Goal: Task Accomplishment & Management: Complete application form

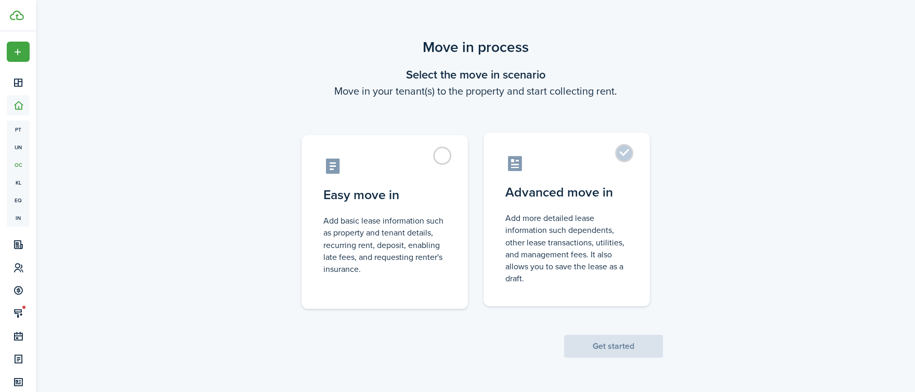
click at [570, 224] on control-radio-card-description "Add more detailed lease information such dependents, other lease transactions, …" at bounding box center [566, 248] width 123 height 72
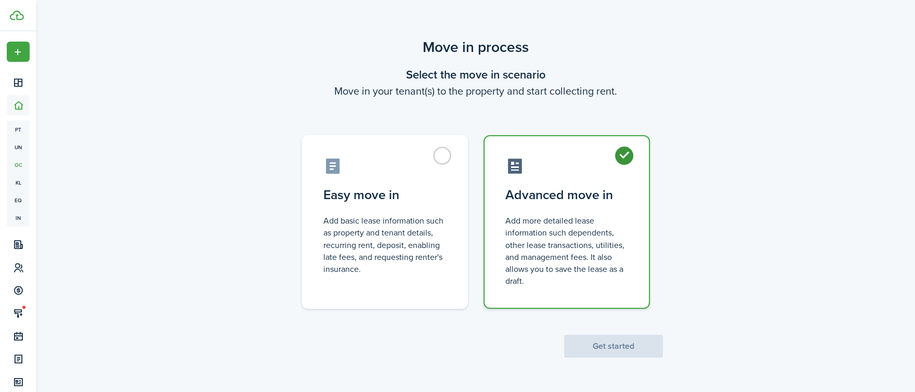
radio input "true"
click at [629, 350] on button "Get started" at bounding box center [613, 346] width 99 height 23
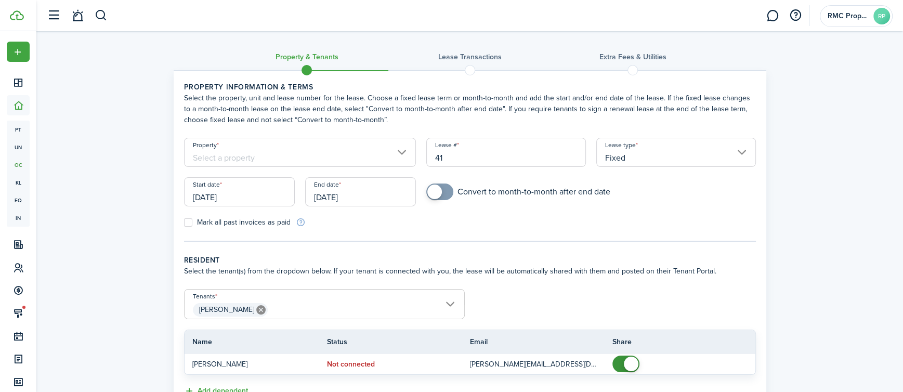
click at [318, 152] on input "Property" at bounding box center [300, 152] width 232 height 29
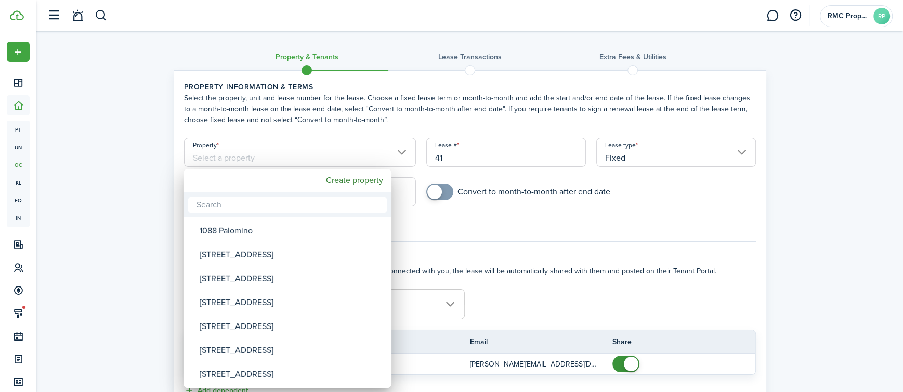
click at [305, 156] on div at bounding box center [452, 196] width 1070 height 558
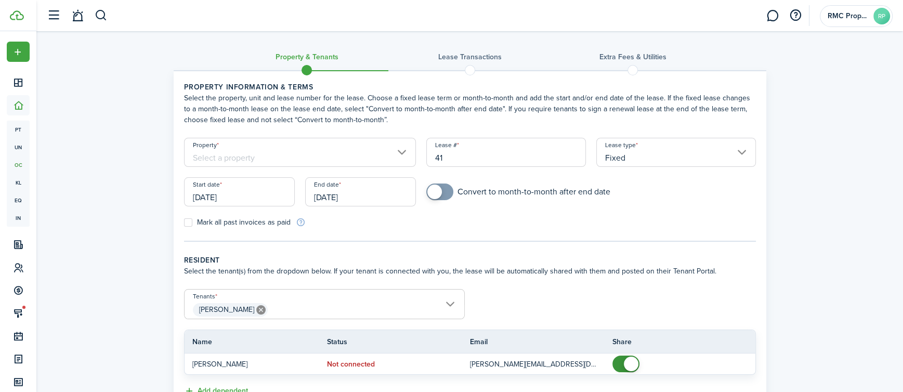
click at [307, 150] on input "Property" at bounding box center [300, 152] width 232 height 29
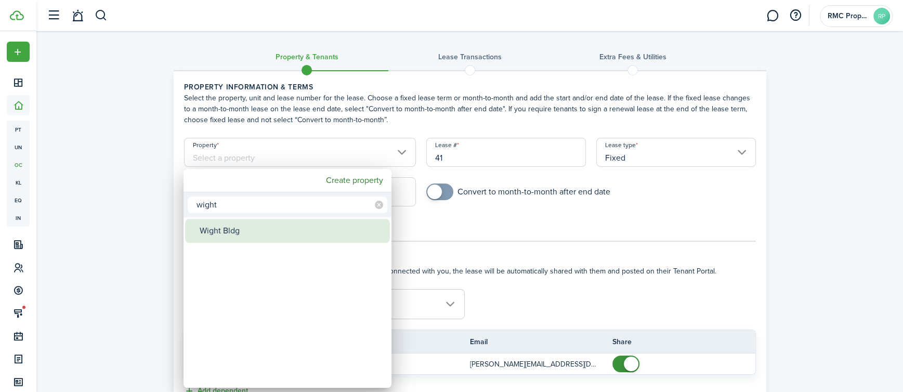
type input "wight"
click at [255, 233] on div "Wight Bldg" at bounding box center [292, 231] width 184 height 24
type input "Wight Bldg"
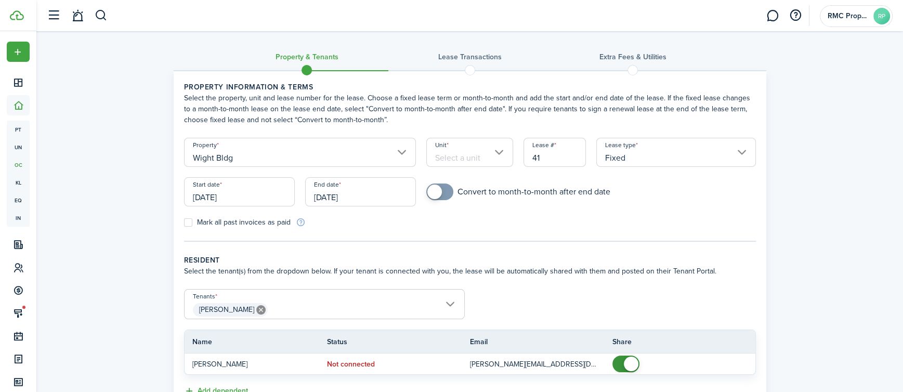
click at [500, 153] on input "Unit" at bounding box center [469, 152] width 87 height 29
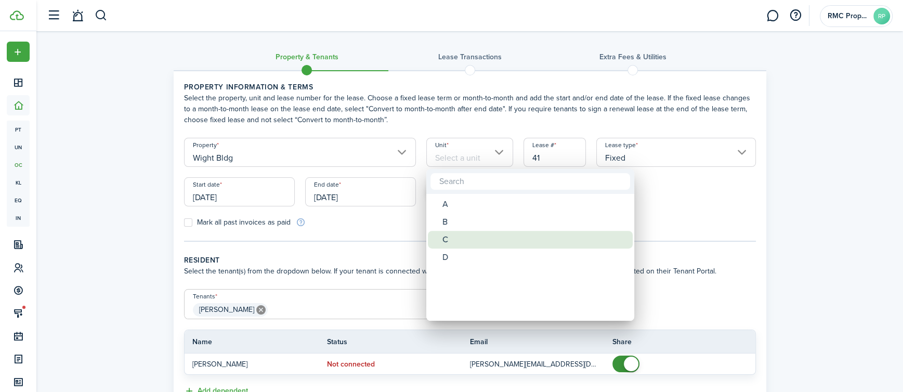
click at [478, 242] on div "C" at bounding box center [534, 240] width 184 height 18
type input "C"
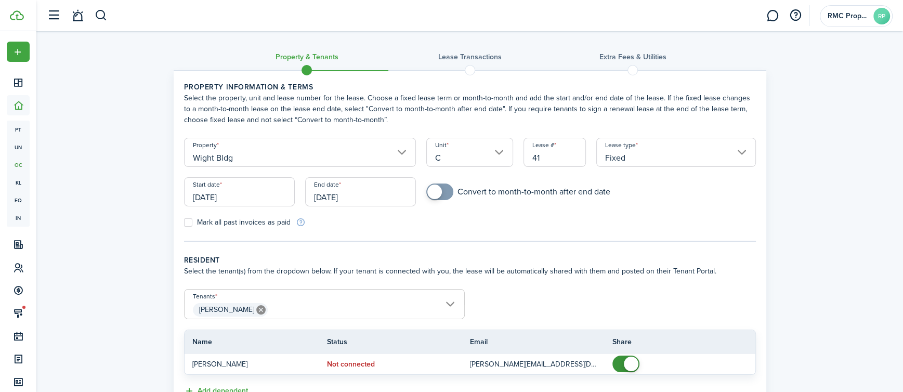
drag, startPoint x: 250, startPoint y: 199, endPoint x: 178, endPoint y: 199, distance: 71.2
click at [179, 199] on div "Start date 09/16/2025" at bounding box center [239, 197] width 121 height 40
click at [228, 201] on input "[DATE]" at bounding box center [239, 191] width 111 height 29
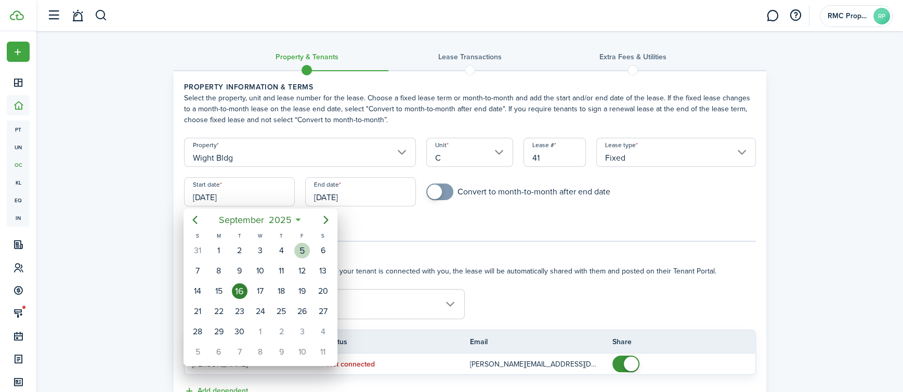
click at [303, 246] on div "5" at bounding box center [302, 251] width 16 height 16
type input "[DATE]"
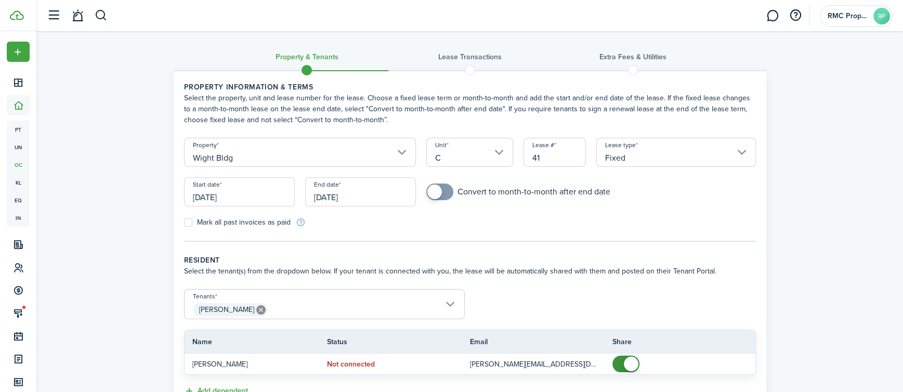
click at [375, 198] on input "[DATE]" at bounding box center [360, 191] width 111 height 29
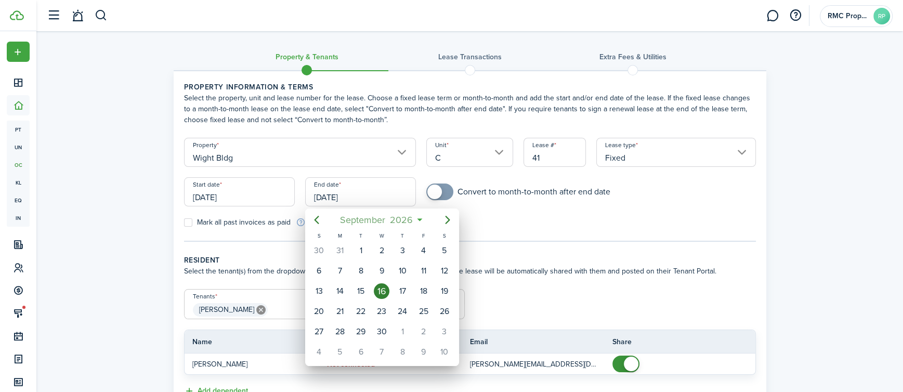
click at [419, 219] on mbsc-button "September 2026" at bounding box center [377, 220] width 86 height 19
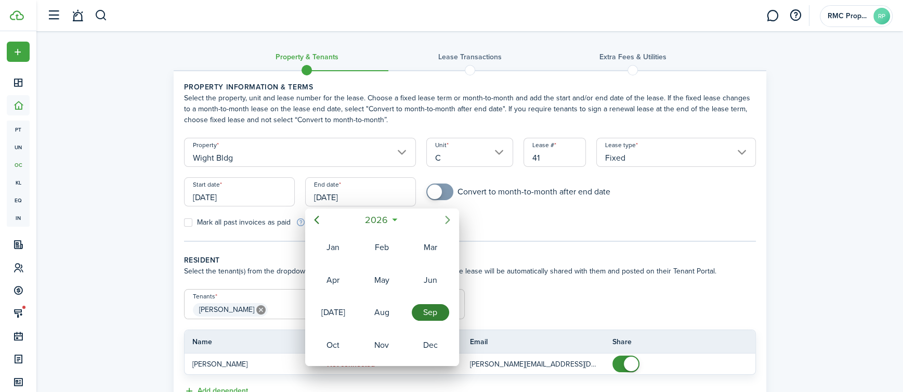
click at [444, 218] on icon "Next page" at bounding box center [447, 220] width 12 height 12
click at [429, 274] on div "Jun" at bounding box center [430, 280] width 37 height 17
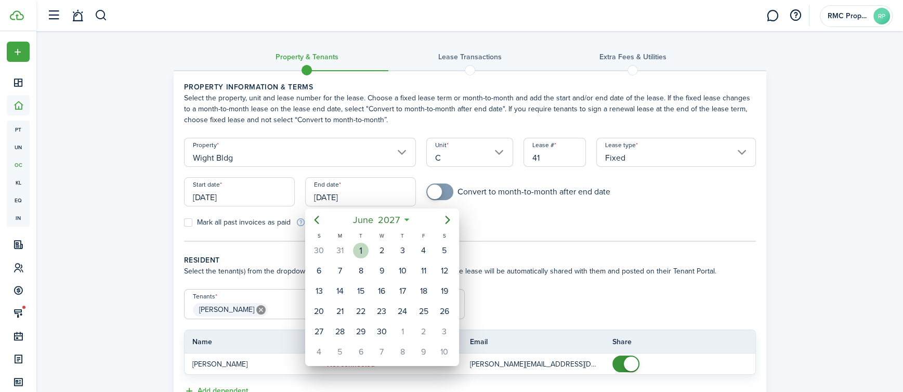
click at [364, 247] on div "1" at bounding box center [361, 251] width 16 height 16
type input "06/01/2027"
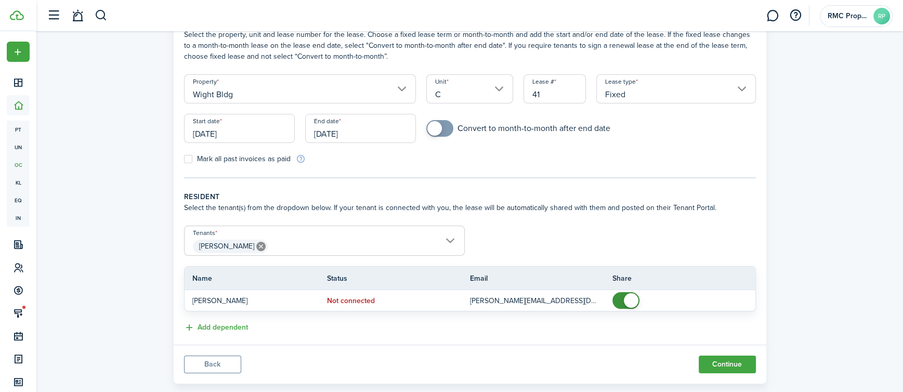
scroll to position [84, 0]
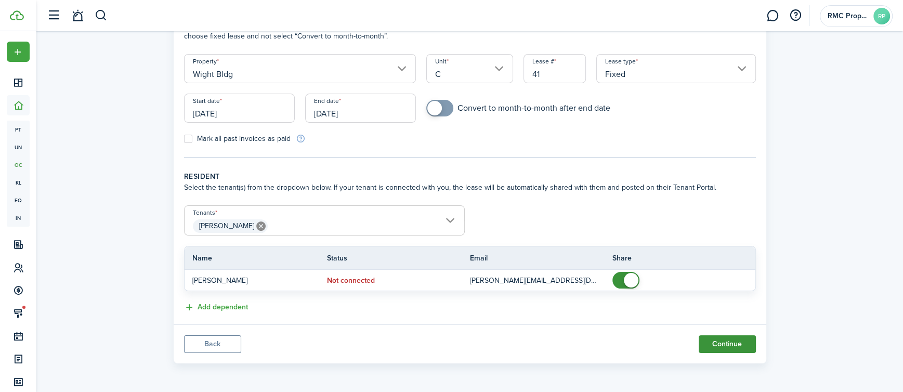
click at [714, 342] on button "Continue" at bounding box center [727, 344] width 57 height 18
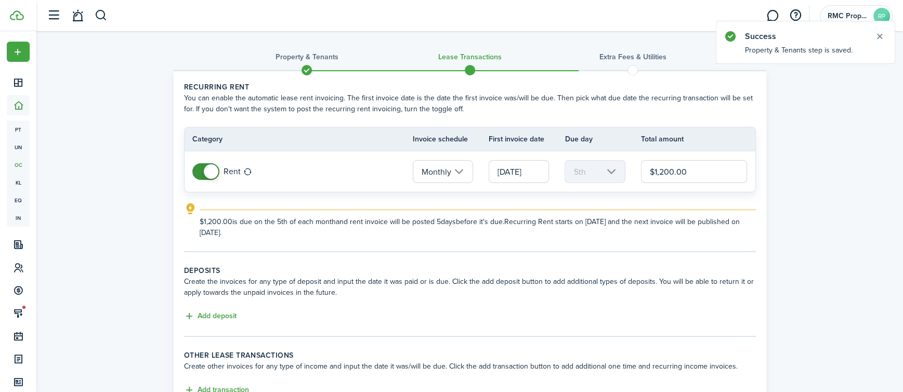
click at [518, 173] on input "[DATE]" at bounding box center [519, 171] width 60 height 23
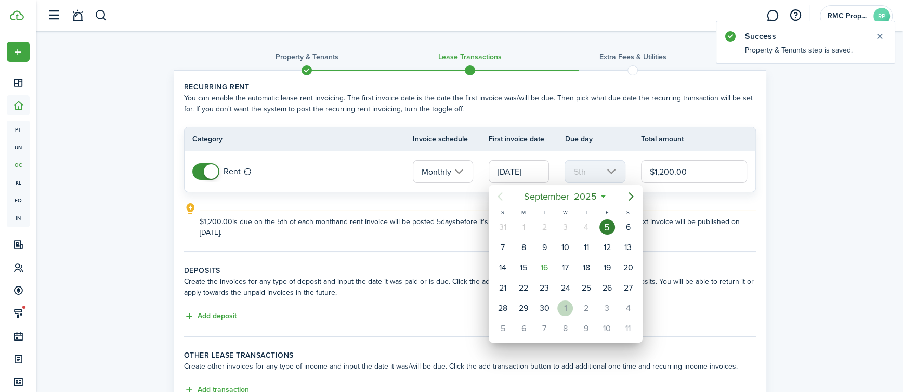
click at [568, 305] on div "1" at bounding box center [565, 309] width 16 height 16
type input "[DATE]"
type input "1st"
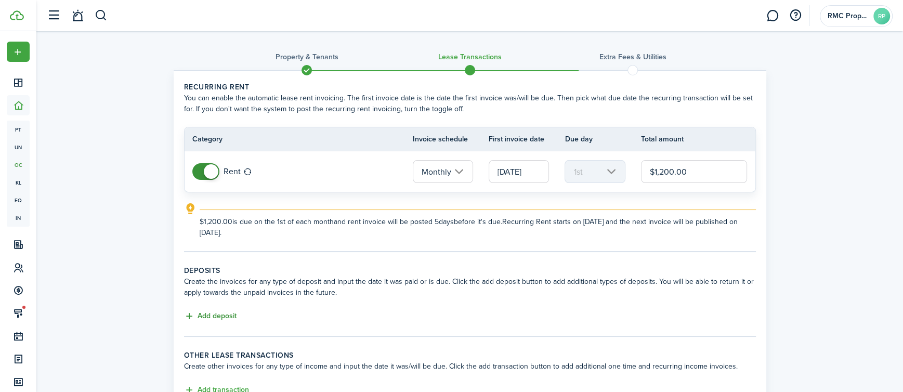
click at [222, 311] on button "Add deposit" at bounding box center [210, 316] width 53 height 12
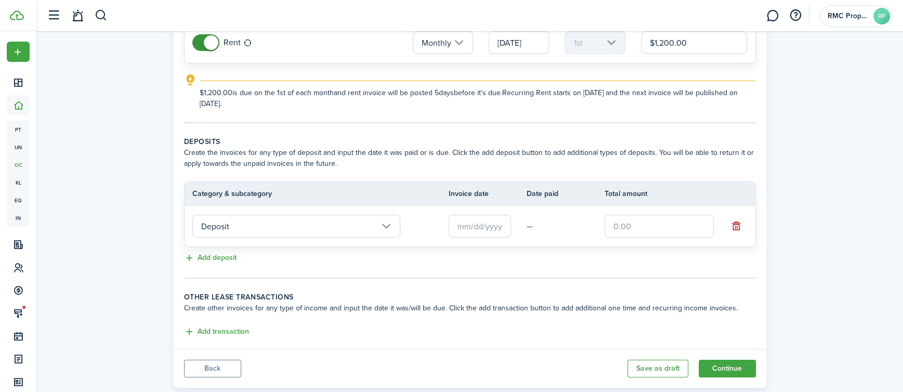
scroll to position [134, 0]
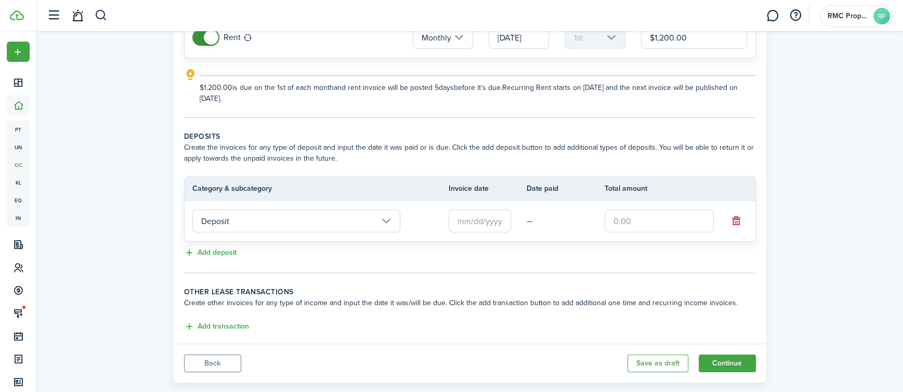
click at [283, 215] on input "Deposit" at bounding box center [296, 221] width 208 height 23
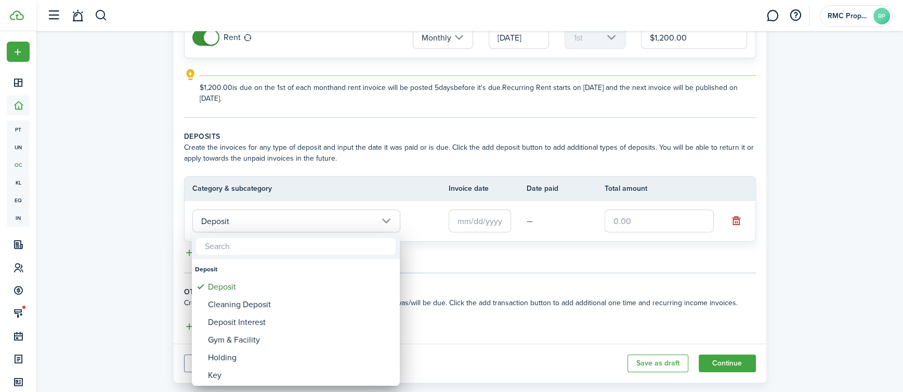
click at [263, 245] on input "text" at bounding box center [296, 246] width 200 height 17
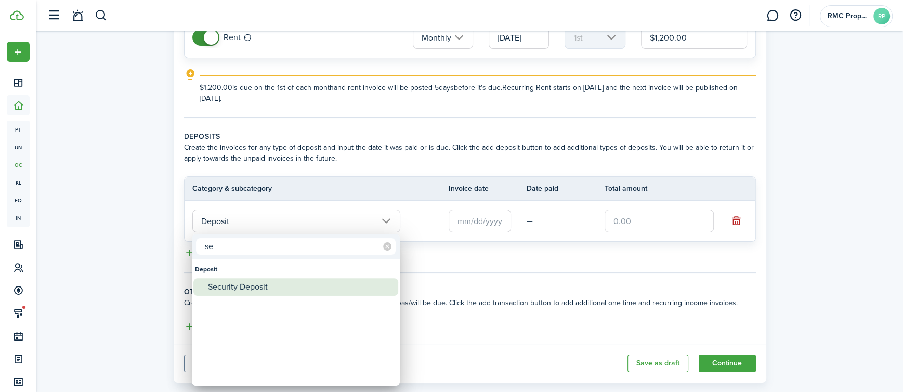
type input "se"
click at [240, 288] on div "Security Deposit" at bounding box center [300, 287] width 184 height 18
type input "Deposit / Security Deposit"
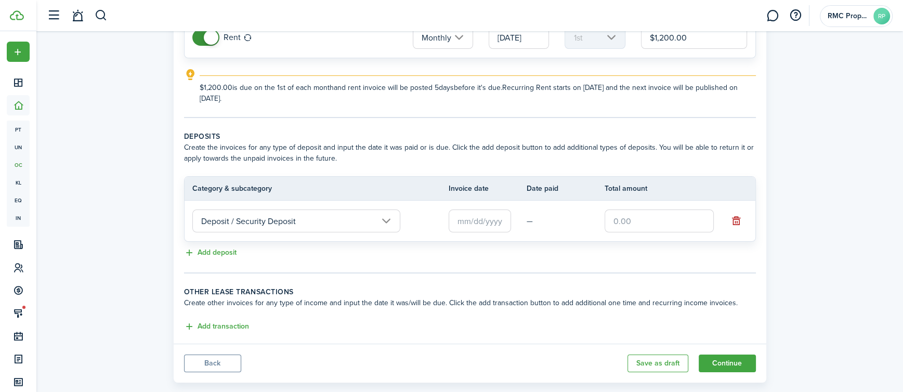
click at [481, 221] on input "text" at bounding box center [480, 221] width 62 height 23
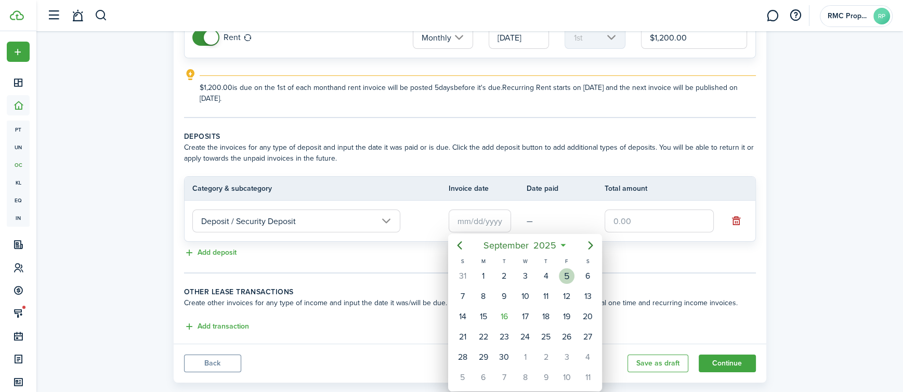
click at [566, 276] on div "5" at bounding box center [567, 276] width 16 height 16
type input "[DATE]"
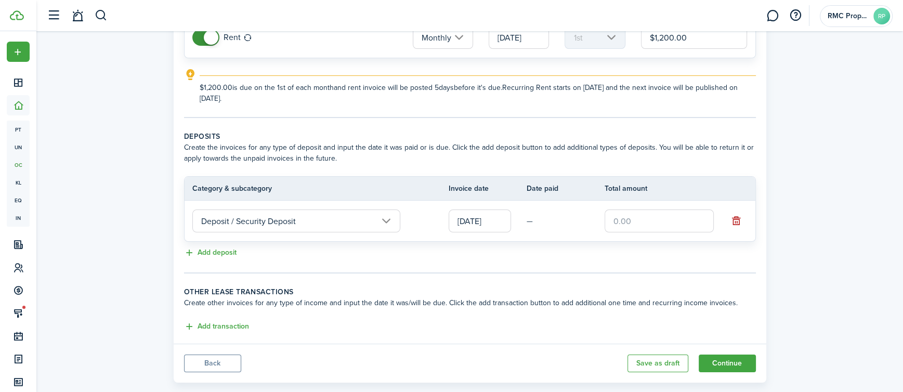
click at [631, 225] on input "text" at bounding box center [659, 221] width 109 height 23
drag, startPoint x: 641, startPoint y: 224, endPoint x: 594, endPoint y: 223, distance: 46.8
click at [594, 223] on tr "Deposit / Security Deposit 09/05/2025 —" at bounding box center [470, 221] width 571 height 41
click at [618, 221] on input "text" at bounding box center [659, 221] width 109 height 23
type input "$1,800.00"
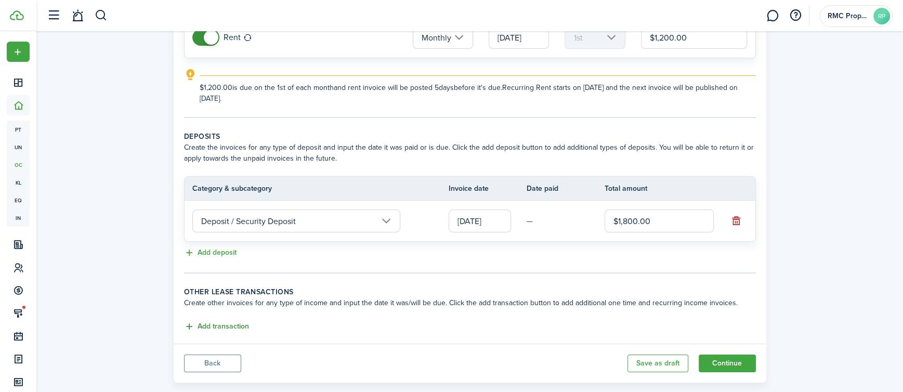
click at [221, 322] on button "Add transaction" at bounding box center [216, 327] width 65 height 12
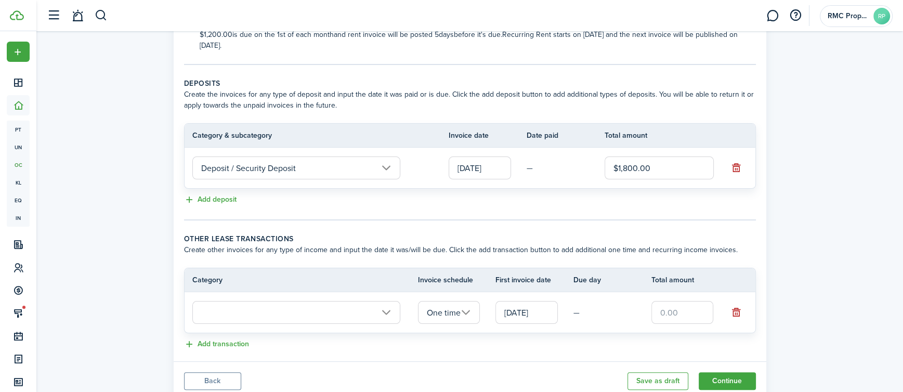
scroll to position [224, 0]
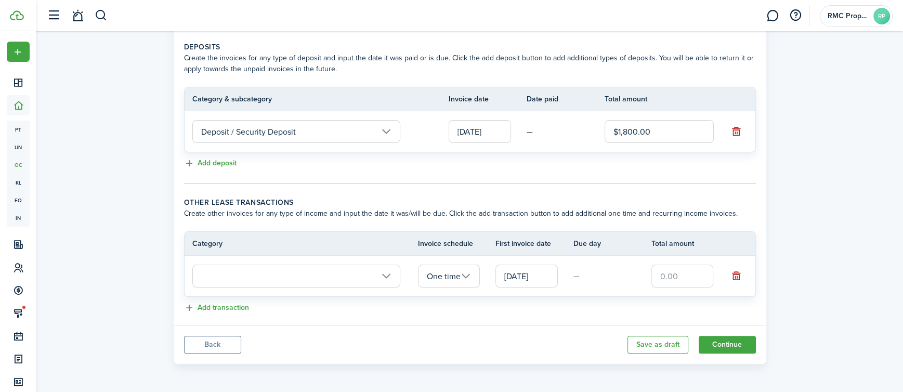
click at [362, 270] on input "text" at bounding box center [296, 276] width 208 height 23
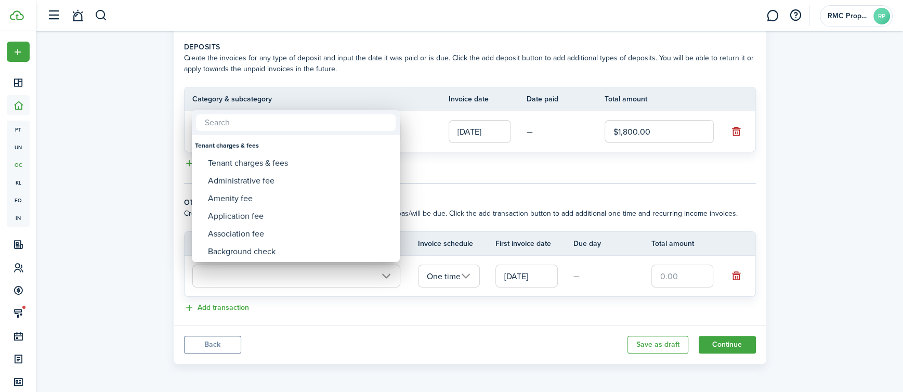
click at [218, 123] on input "text" at bounding box center [296, 122] width 200 height 17
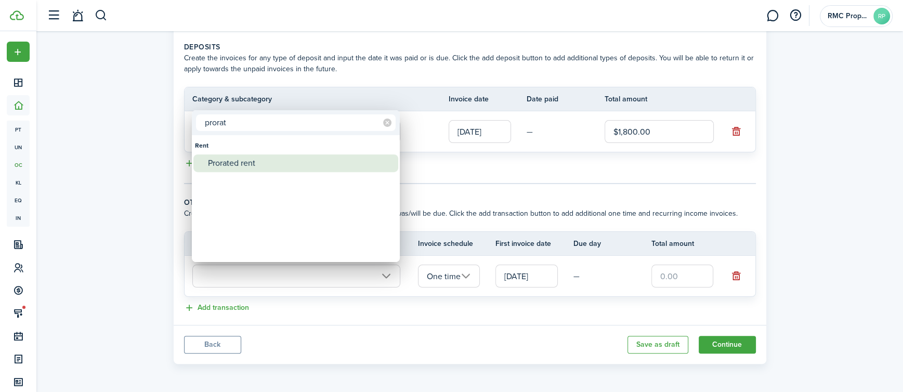
type input "prorat"
click at [224, 157] on div "Prorated rent" at bounding box center [300, 163] width 184 height 18
type input "Rent / Prorated rent"
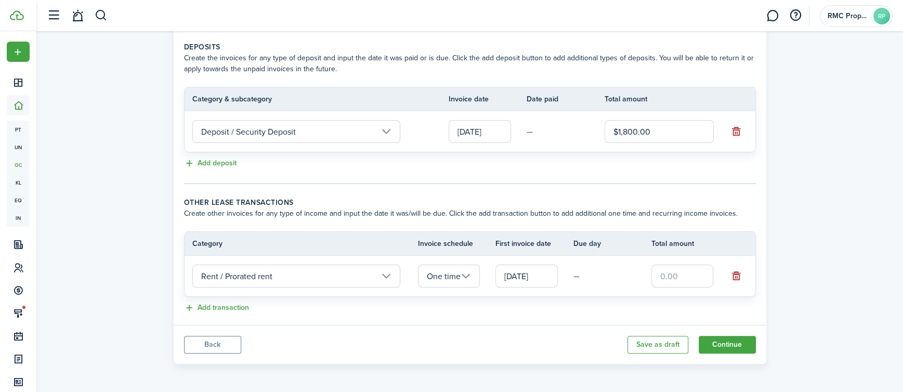
click at [533, 274] on input "[DATE]" at bounding box center [527, 276] width 62 height 23
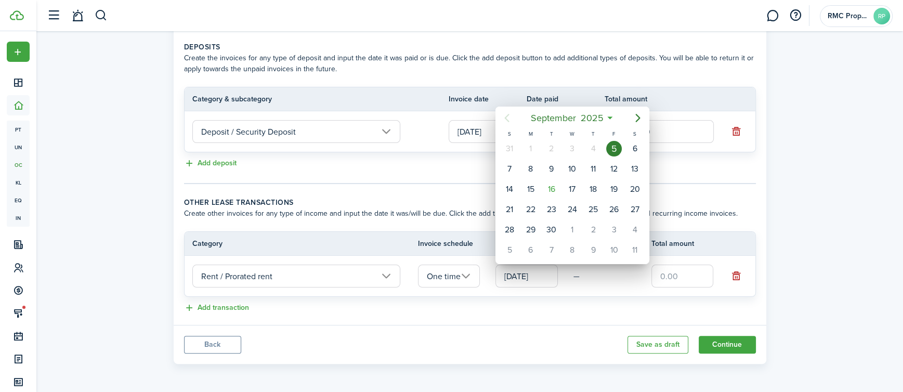
click at [669, 282] on div at bounding box center [452, 196] width 1070 height 558
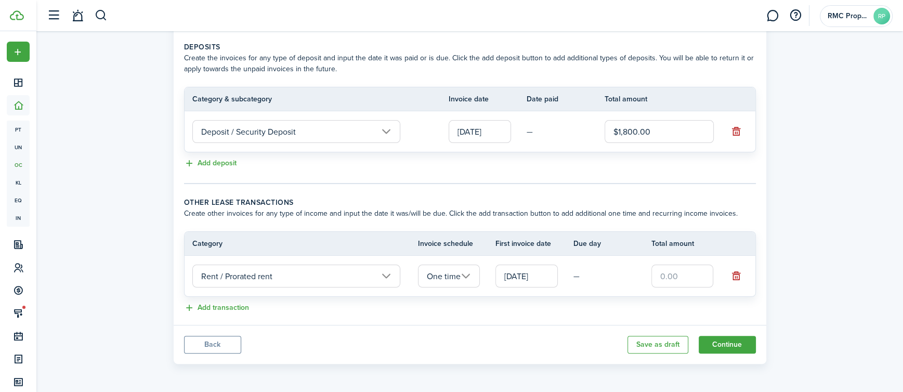
click at [682, 276] on input "text" at bounding box center [682, 276] width 62 height 23
type input "$1,040.00"
click at [735, 345] on button "Continue" at bounding box center [727, 345] width 57 height 18
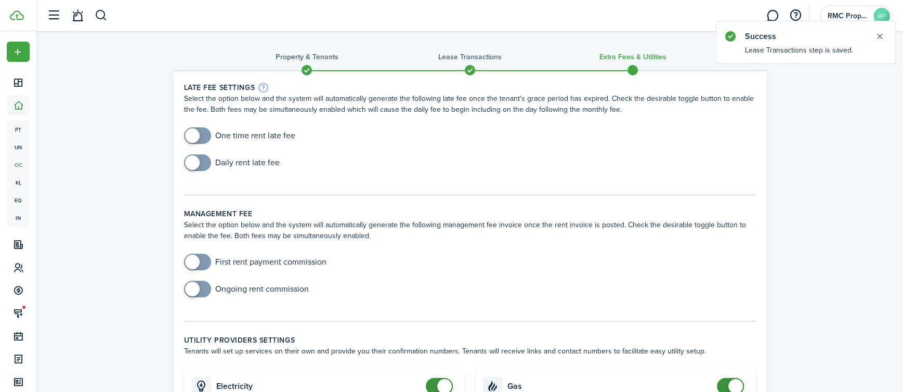
checkbox input "true"
click at [198, 134] on span at bounding box center [192, 135] width 15 height 15
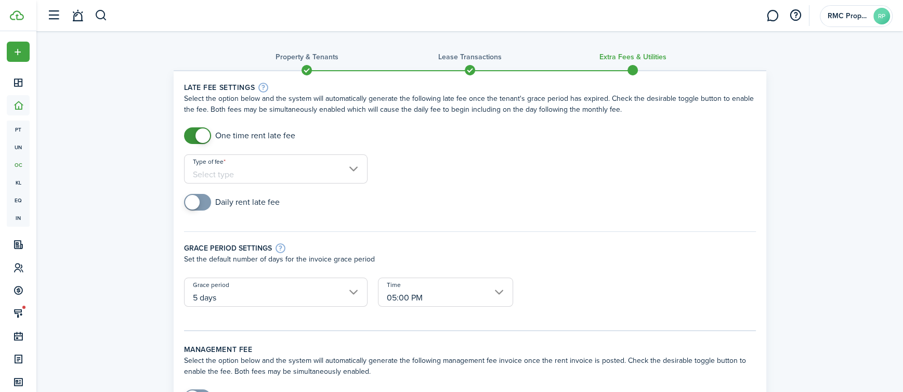
click at [232, 180] on input "Type of fee" at bounding box center [276, 168] width 184 height 29
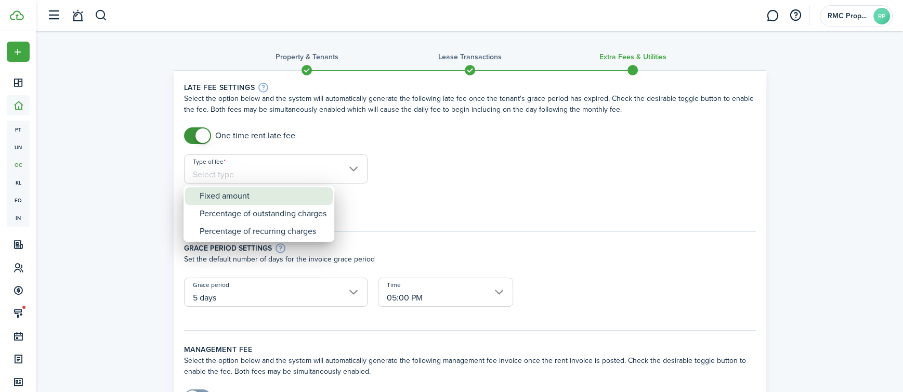
click at [242, 193] on div "Fixed amount" at bounding box center [263, 196] width 127 height 18
type input "Fixed amount"
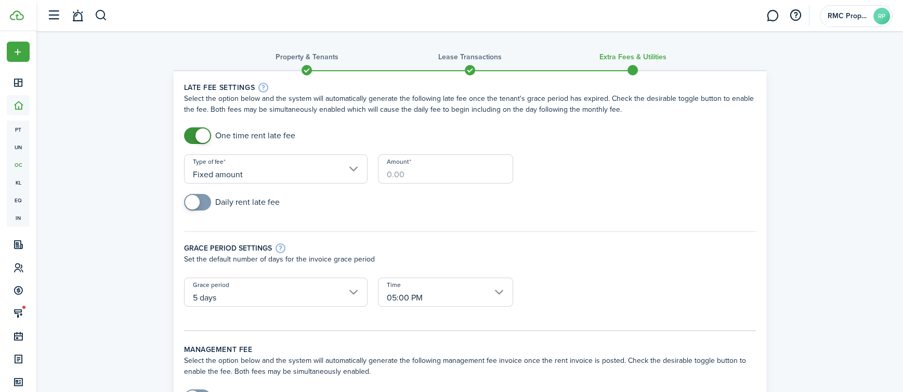
click at [406, 176] on input "Amount" at bounding box center [445, 168] width 135 height 29
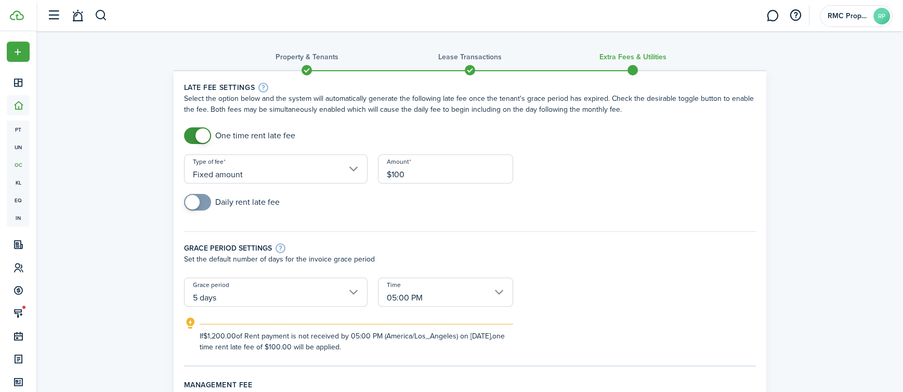
type input "$100.00"
click at [605, 170] on form "One time rent late fee Type of fee Fixed amount Amount $100.00 Daily rent late …" at bounding box center [470, 239] width 582 height 225
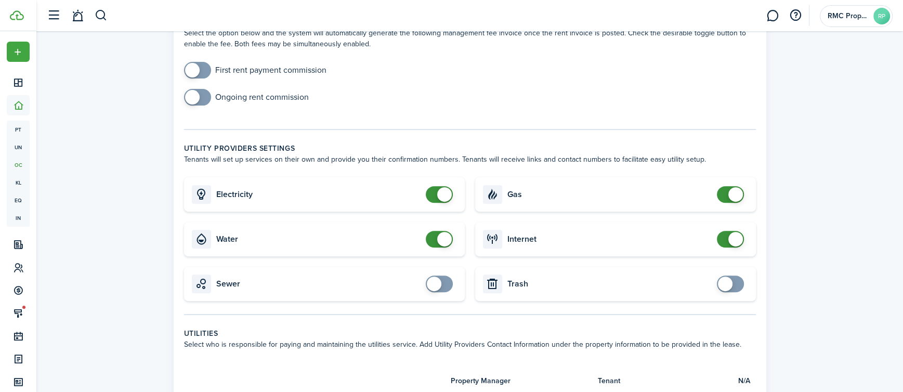
scroll to position [384, 0]
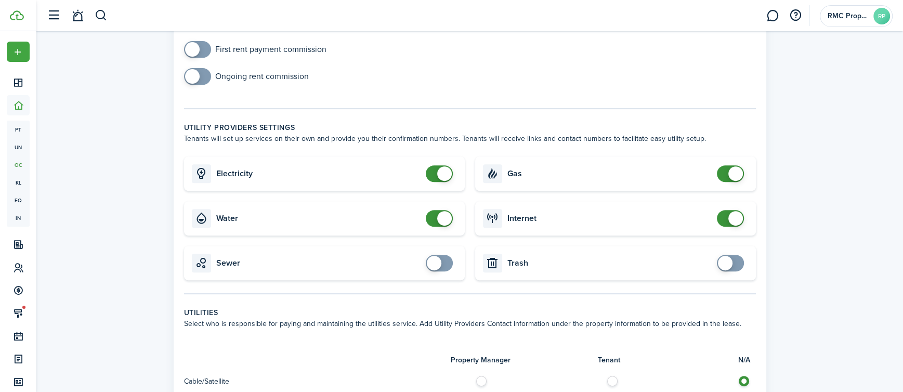
checkbox input "false"
click at [444, 177] on span at bounding box center [444, 173] width 15 height 15
checkbox input "false"
click at [444, 224] on span at bounding box center [444, 218] width 15 height 15
checkbox input "false"
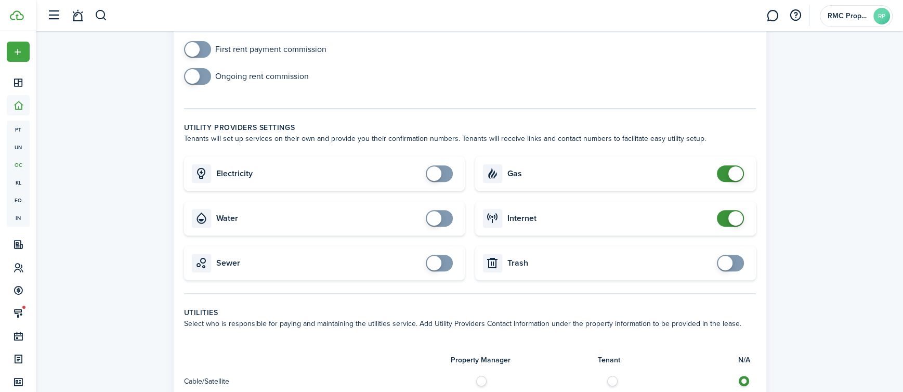
click at [728, 175] on span at bounding box center [735, 173] width 15 height 15
checkbox input "true"
click at [733, 258] on span at bounding box center [730, 263] width 10 height 17
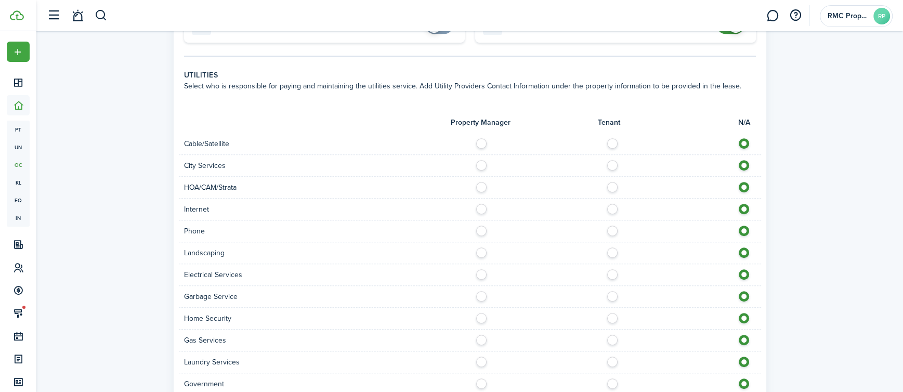
scroll to position [629, 0]
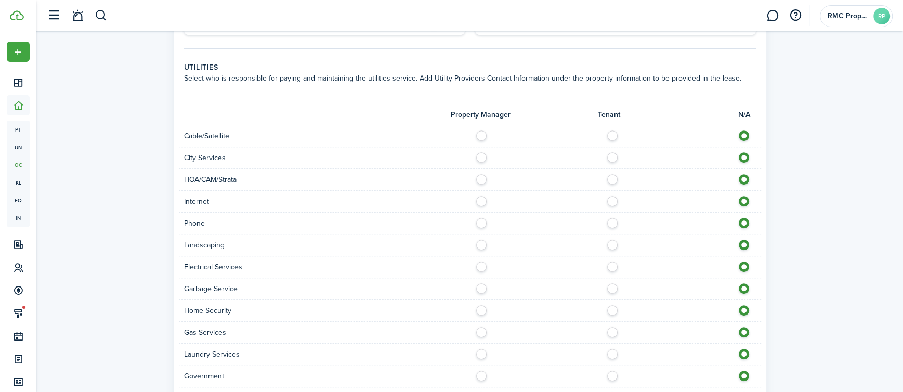
click at [610, 134] on label at bounding box center [615, 133] width 18 height 5
radio input "true"
click at [614, 200] on label at bounding box center [615, 198] width 18 height 5
radio input "true"
click at [615, 223] on label at bounding box center [615, 220] width 18 height 5
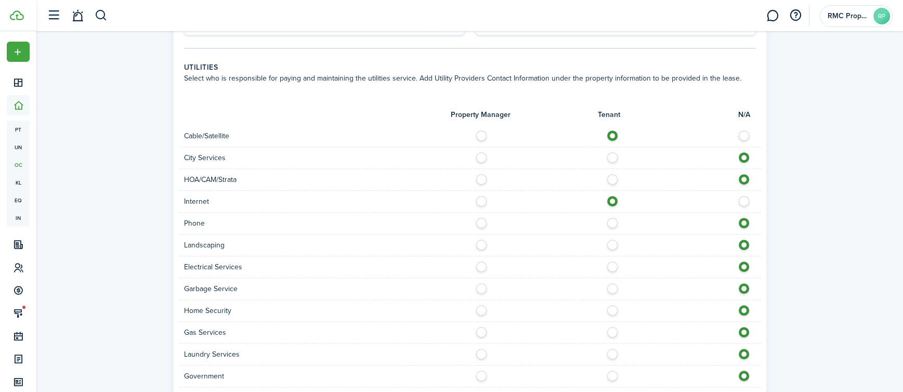
radio input "true"
click at [607, 265] on label at bounding box center [615, 264] width 18 height 5
radio input "true"
click at [616, 288] on label at bounding box center [615, 285] width 18 height 5
radio input "true"
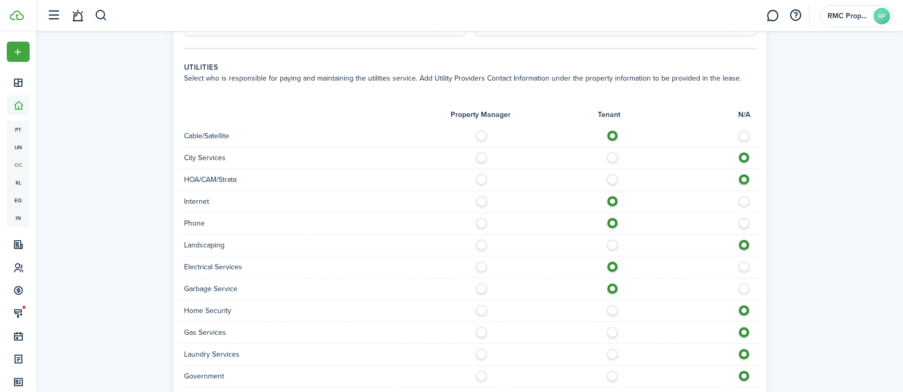
click at [617, 328] on label at bounding box center [615, 329] width 18 height 5
radio input "true"
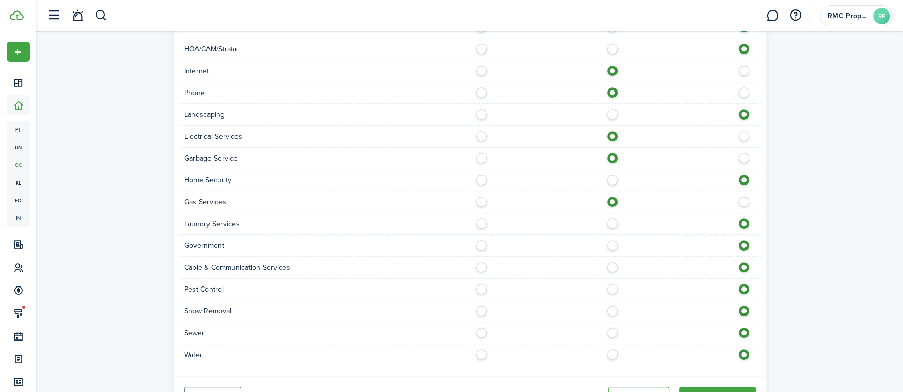
scroll to position [767, 0]
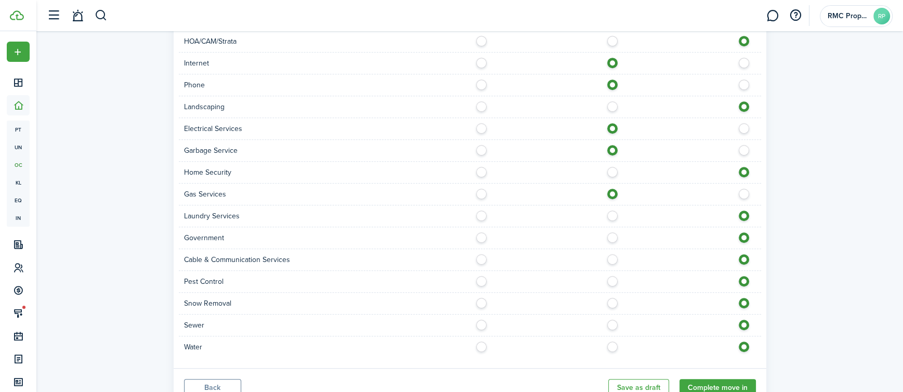
click at [616, 257] on label at bounding box center [615, 256] width 18 height 5
radio input "true"
click at [617, 328] on div at bounding box center [615, 325] width 291 height 11
click at [617, 344] on label at bounding box center [615, 344] width 18 height 5
radio input "true"
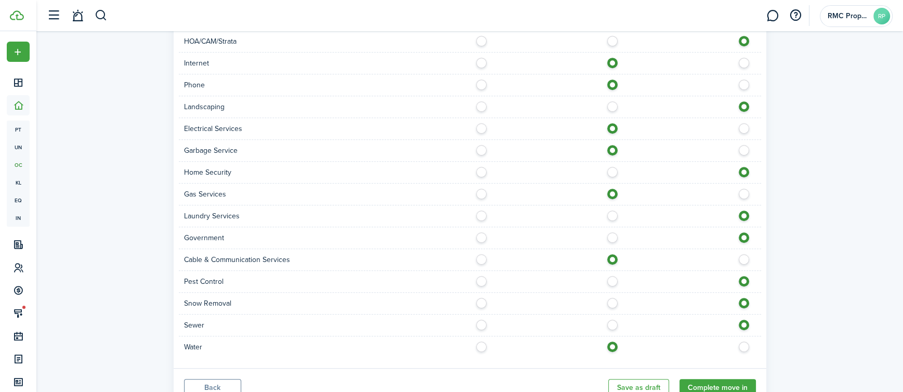
click at [616, 325] on label at bounding box center [615, 322] width 18 height 5
radio input "true"
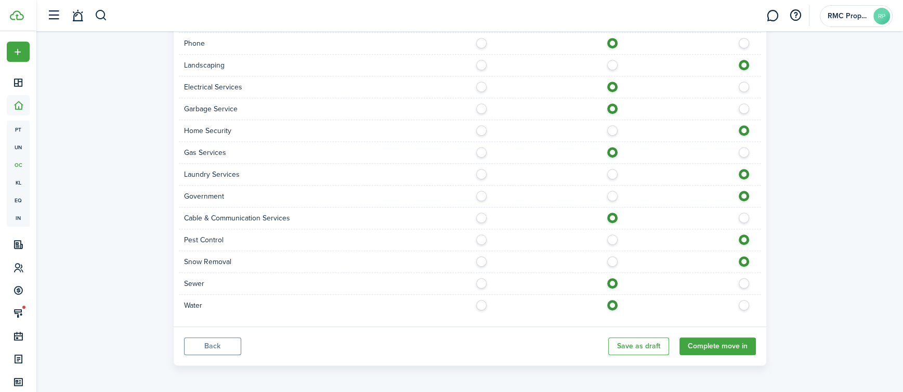
scroll to position [810, 0]
click at [718, 340] on button "Complete move in" at bounding box center [718, 346] width 76 height 18
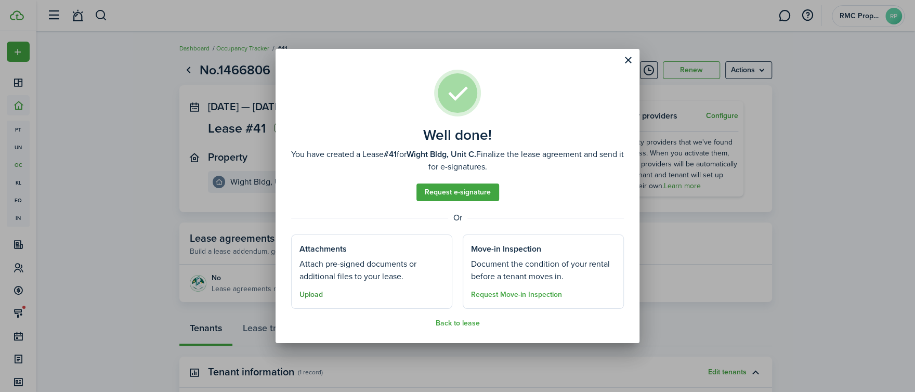
click at [319, 294] on button "Upload" at bounding box center [310, 295] width 23 height 8
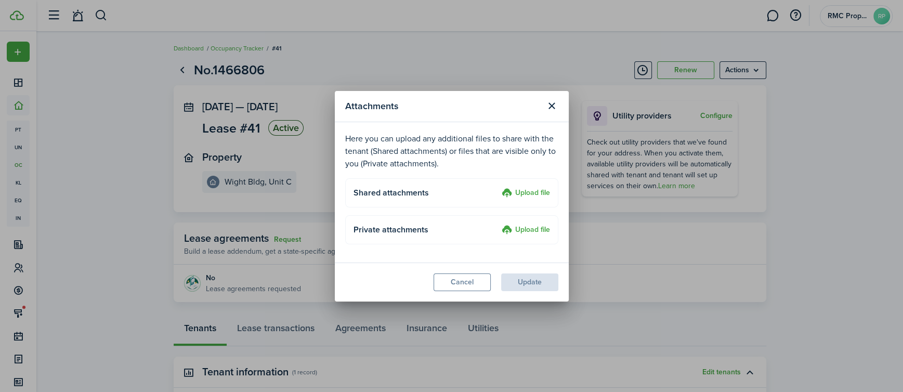
click at [527, 190] on label "Upload file" at bounding box center [526, 193] width 48 height 12
click at [498, 187] on input "Upload file" at bounding box center [498, 187] width 0 height 0
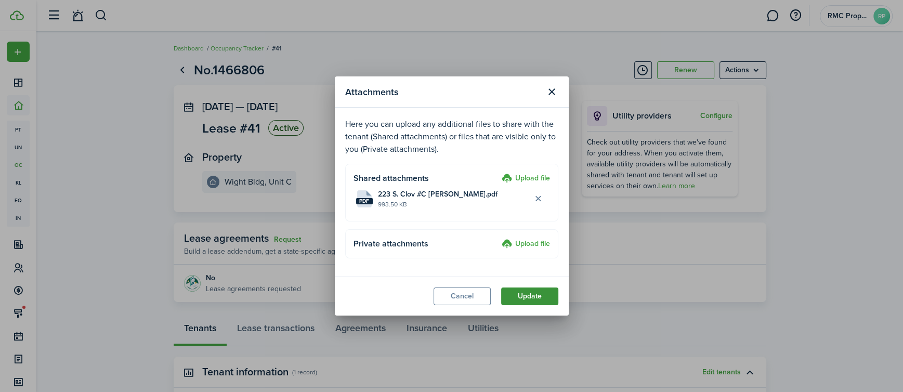
click at [537, 293] on button "Update" at bounding box center [529, 297] width 57 height 18
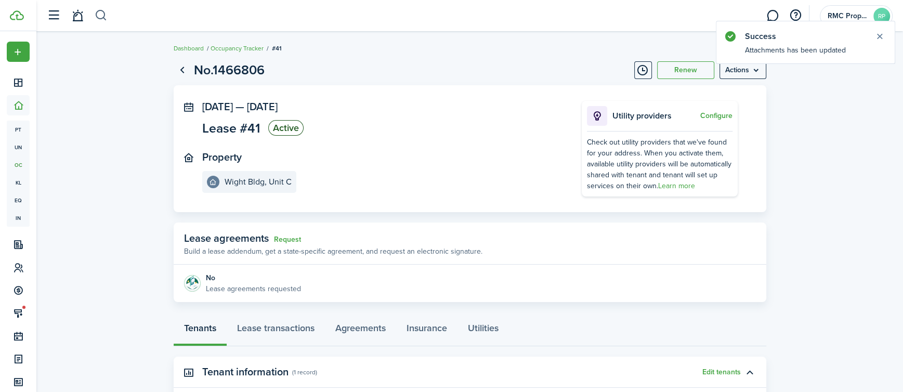
click at [103, 15] on button "button" at bounding box center [101, 16] width 13 height 18
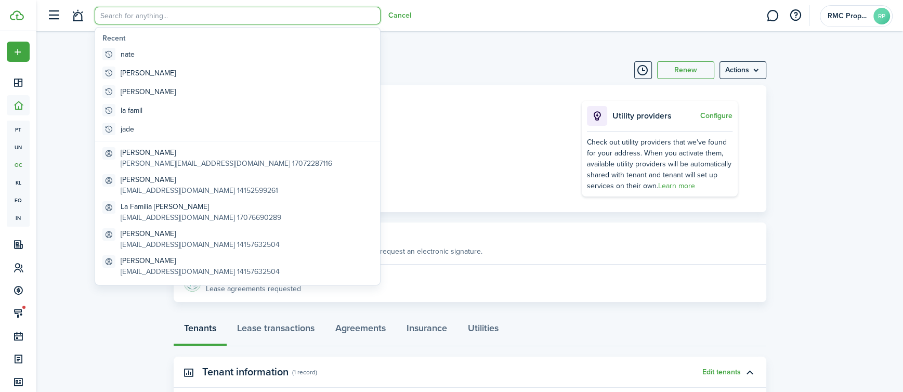
click at [144, 12] on input "search" at bounding box center [238, 16] width 286 height 18
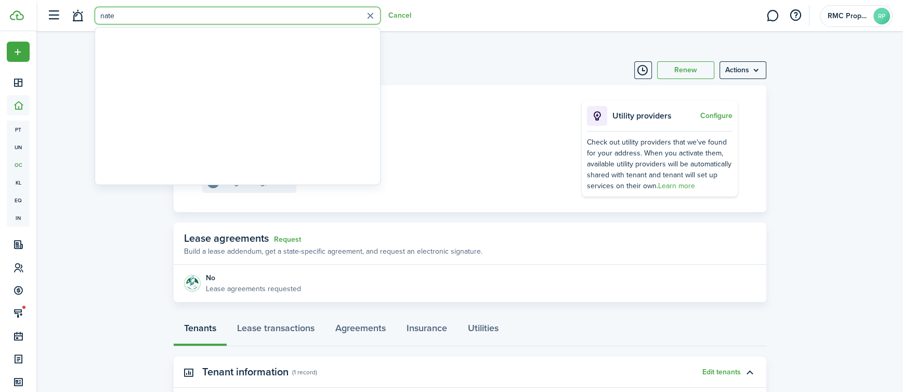
type input "nate"
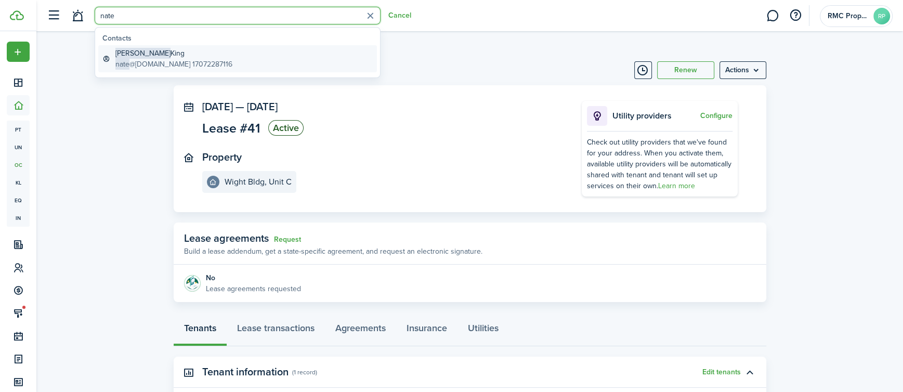
click at [183, 55] on global-search-item-title "Nate King" at bounding box center [173, 53] width 117 height 11
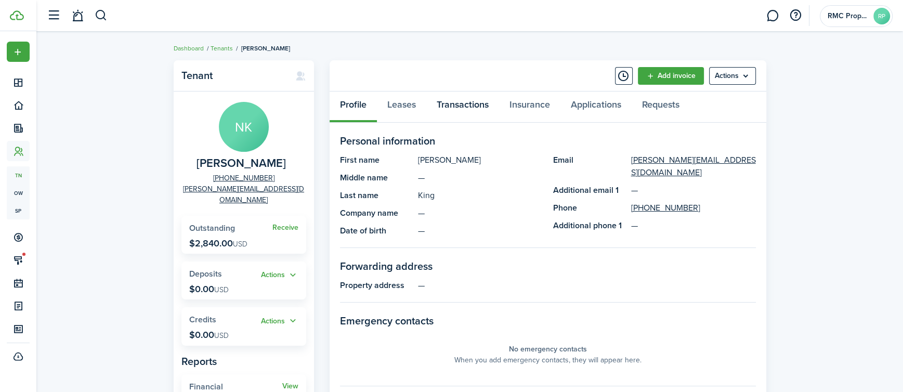
click at [471, 105] on link "Transactions" at bounding box center [462, 107] width 73 height 31
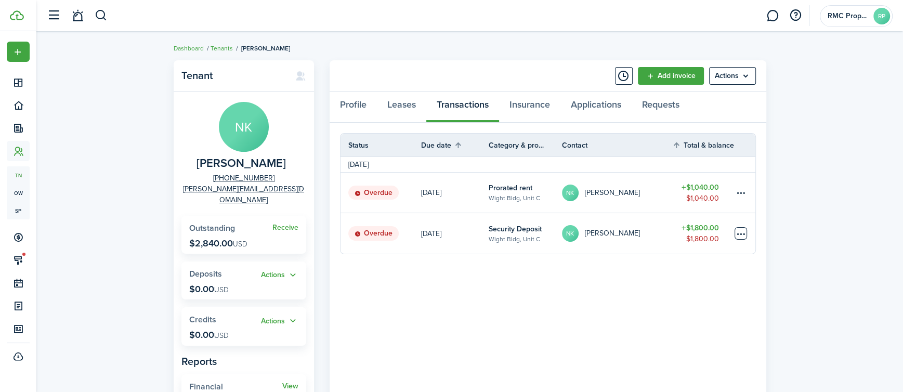
click at [740, 232] on table-menu-btn-icon at bounding box center [741, 233] width 12 height 12
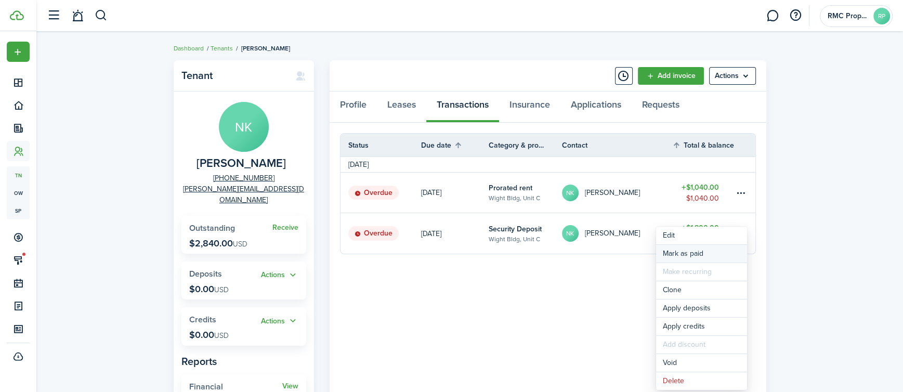
click at [693, 257] on link "Mark as paid" at bounding box center [701, 254] width 91 height 18
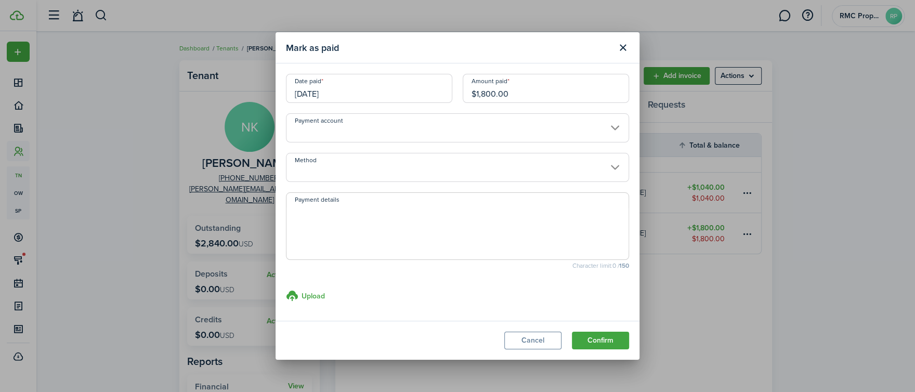
click at [344, 164] on input "Method" at bounding box center [457, 167] width 343 height 29
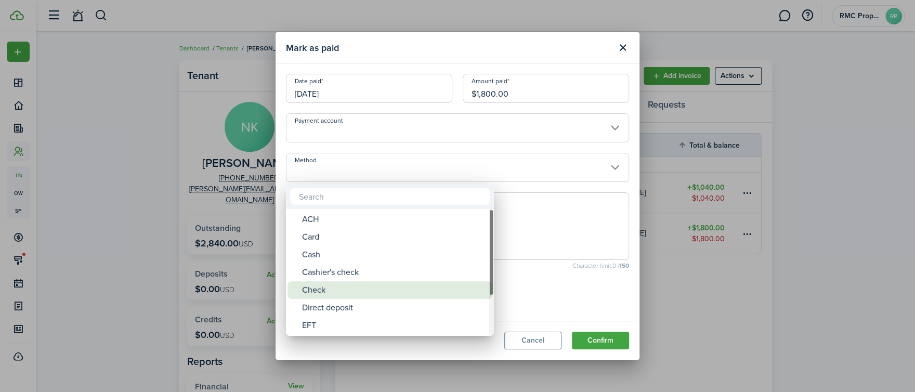
click at [337, 284] on div "Check" at bounding box center [394, 290] width 184 height 18
type input "Check"
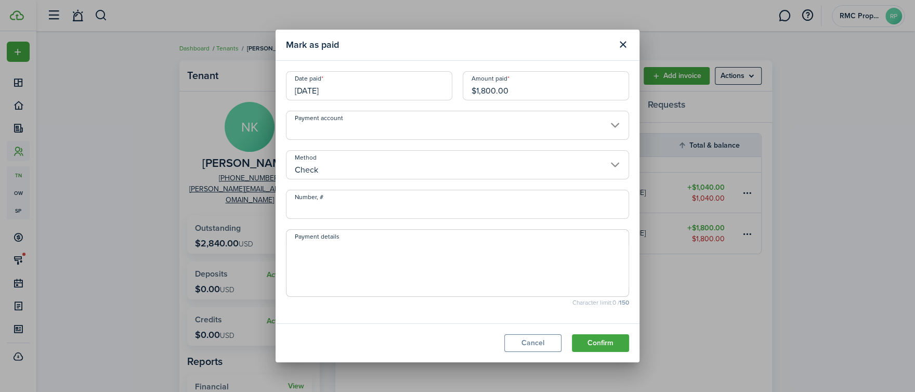
click at [333, 204] on input "Number, #" at bounding box center [457, 204] width 343 height 29
click at [369, 211] on input "Number, #" at bounding box center [457, 204] width 343 height 29
type input "504026768"
click at [354, 260] on textarea "Payment details" at bounding box center [457, 266] width 342 height 50
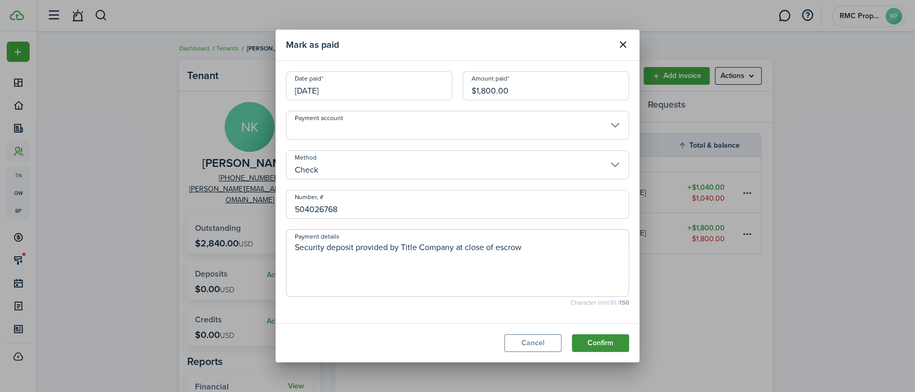
type textarea "Security deposit provided by Title Company at close of escrow"
click at [577, 341] on button "Confirm" at bounding box center [600, 343] width 57 height 18
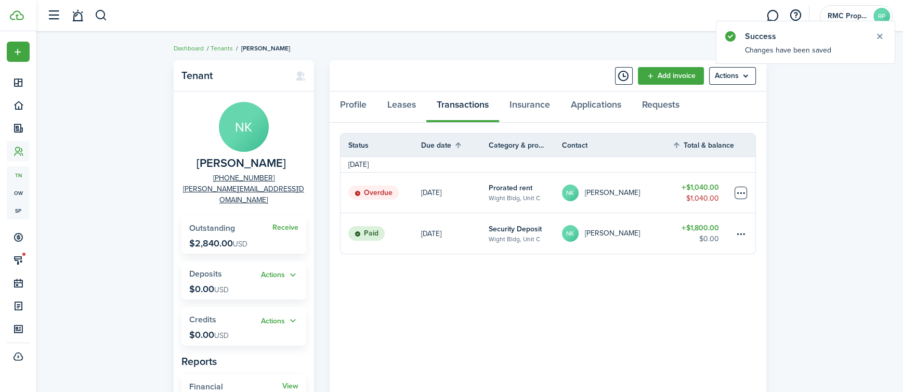
click at [738, 193] on table-menu-btn-icon at bounding box center [741, 193] width 12 height 12
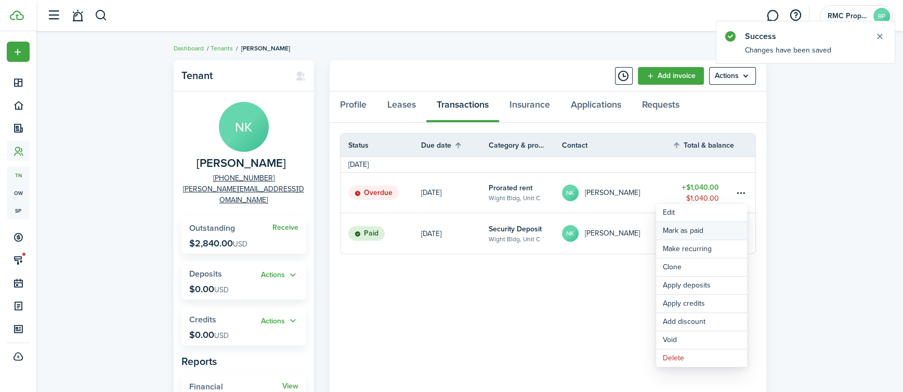
click at [697, 230] on link "Mark as paid" at bounding box center [701, 231] width 91 height 18
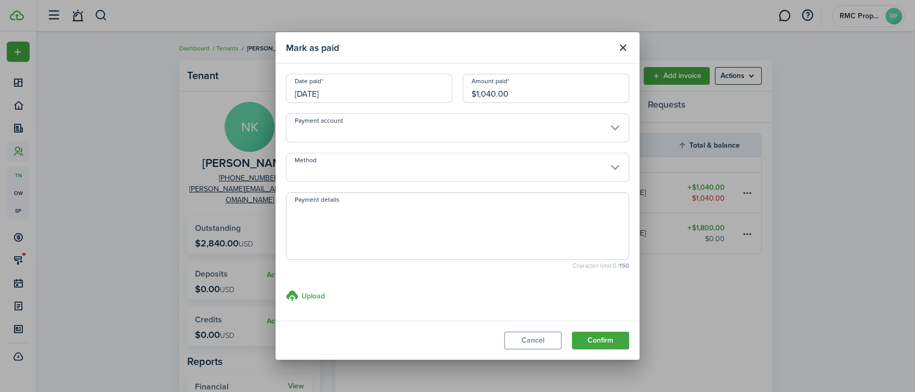
click at [373, 165] on input "Method" at bounding box center [457, 167] width 343 height 29
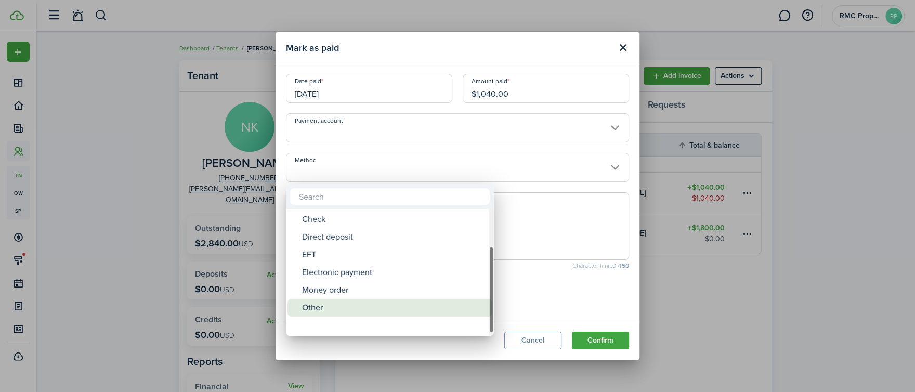
drag, startPoint x: 489, startPoint y: 259, endPoint x: 480, endPoint y: 312, distance: 53.9
click at [480, 312] on mbsc-scrollview-base "ACH Card Cash Cashier's check Check Direct deposit EFT Electronic payment Money…" at bounding box center [390, 272] width 208 height 125
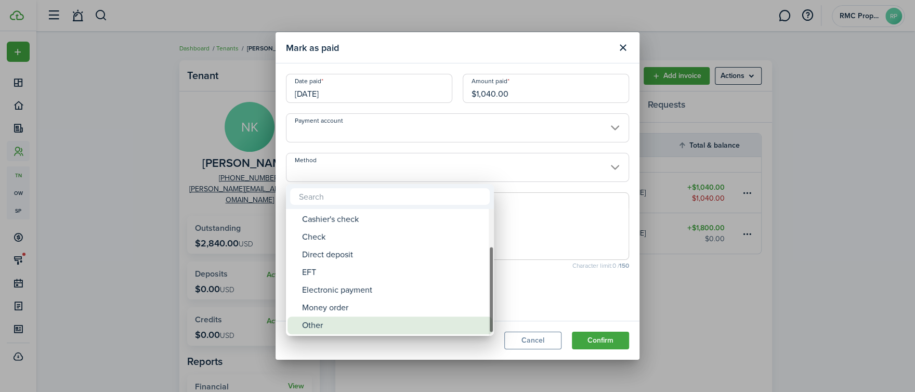
click at [423, 325] on div "Other" at bounding box center [394, 326] width 184 height 18
type input "Other"
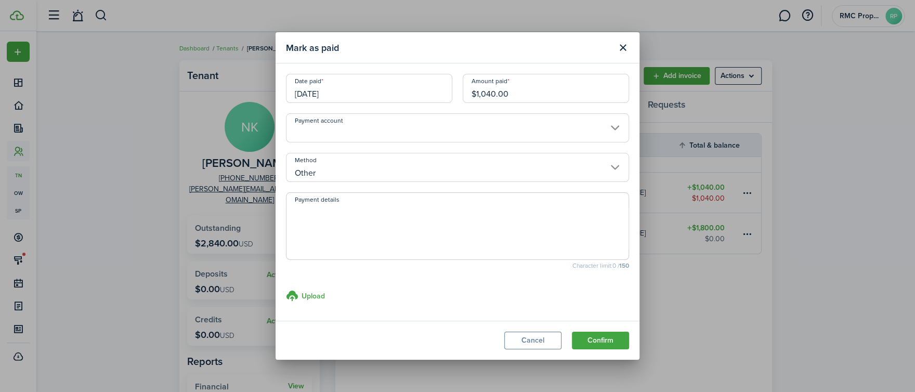
click at [312, 219] on textarea "Payment details" at bounding box center [457, 229] width 342 height 50
type textarea "Prorated Sept rent transferred as part of escrow"
click at [598, 340] on button "Confirm" at bounding box center [600, 341] width 57 height 18
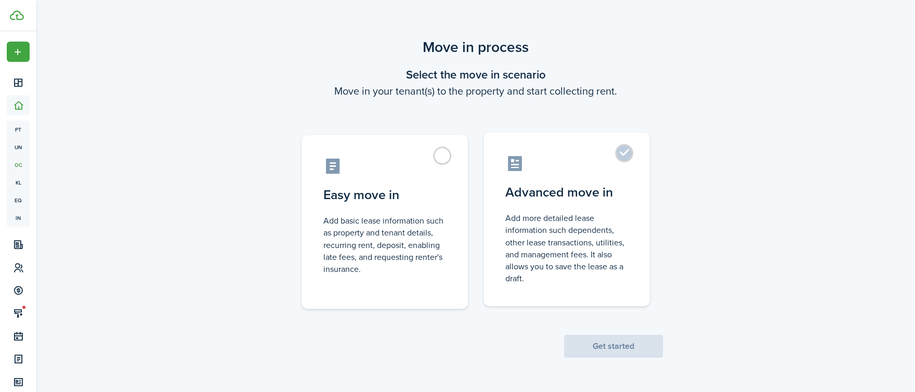
click at [552, 188] on control-radio-card-title "Advanced move in" at bounding box center [566, 192] width 123 height 19
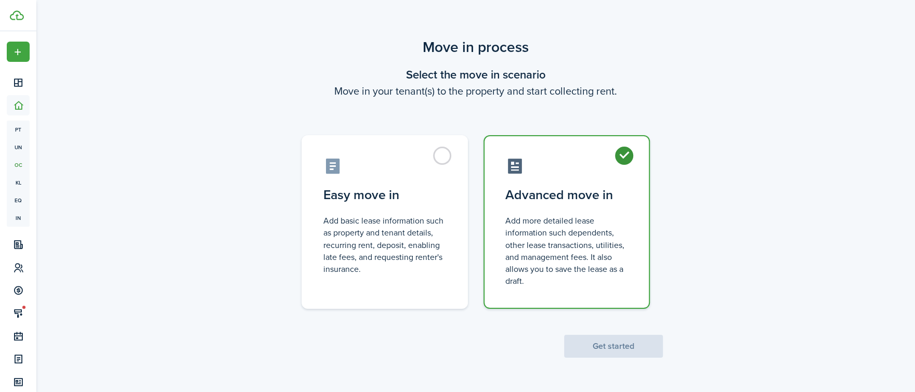
radio input "true"
click at [644, 349] on button "Get started" at bounding box center [613, 346] width 99 height 23
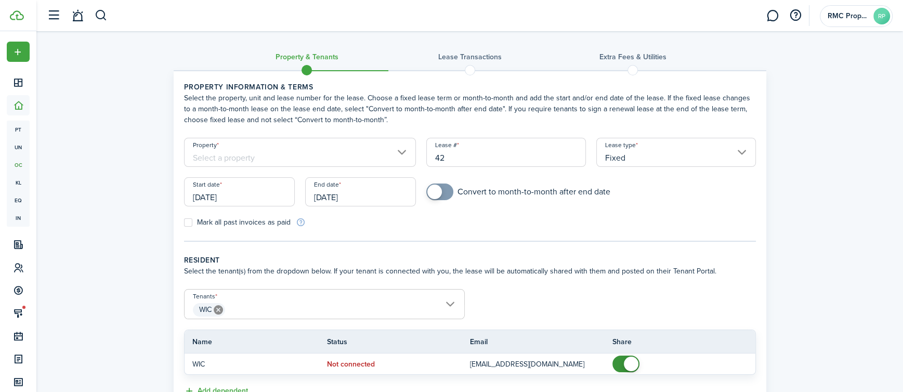
click at [240, 158] on input "Property" at bounding box center [300, 152] width 232 height 29
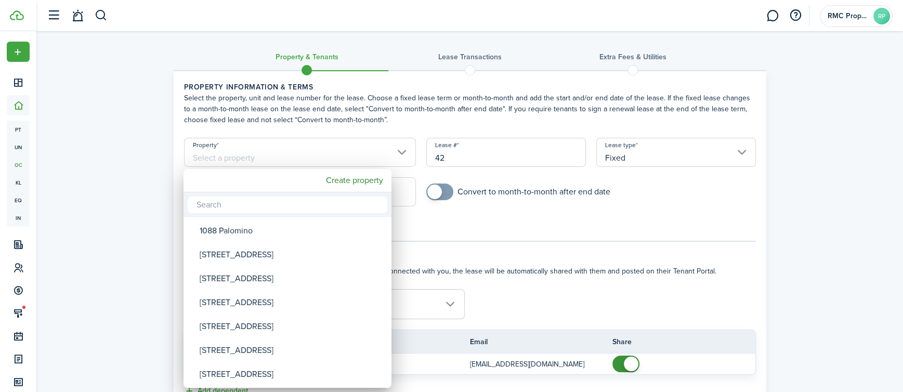
click at [253, 212] on input "text" at bounding box center [288, 205] width 200 height 17
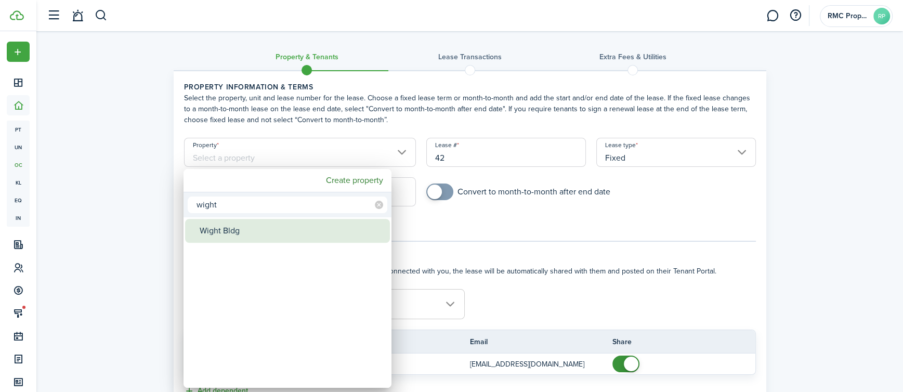
type input "wight"
click at [305, 228] on div "Wight Bldg" at bounding box center [292, 231] width 184 height 24
type input "Wight Bldg"
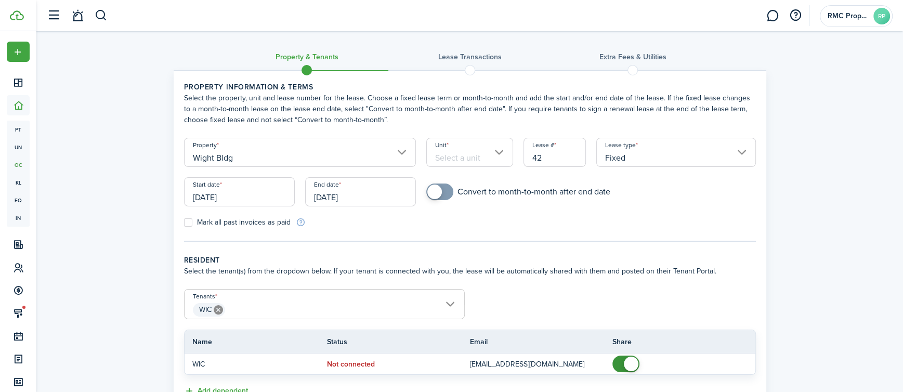
click at [504, 158] on input "Unit" at bounding box center [469, 152] width 87 height 29
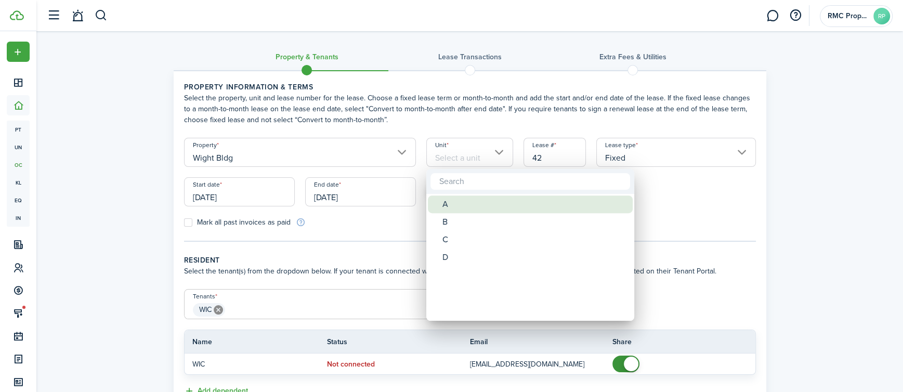
click at [465, 206] on div "A" at bounding box center [534, 204] width 184 height 18
type input "A"
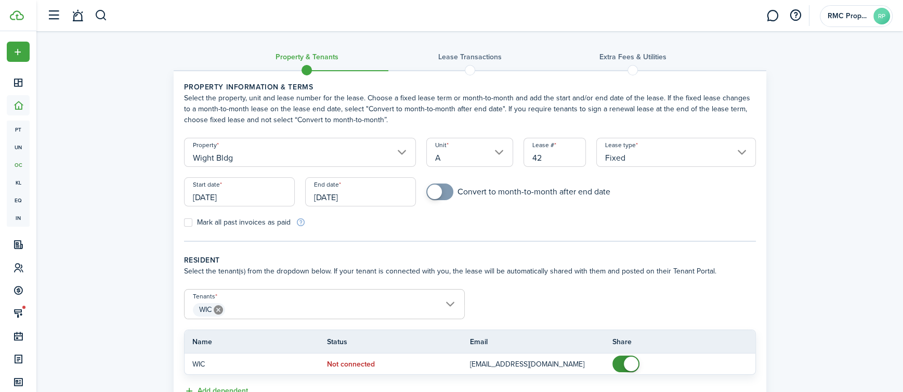
click at [635, 160] on input "Fixed" at bounding box center [676, 152] width 160 height 29
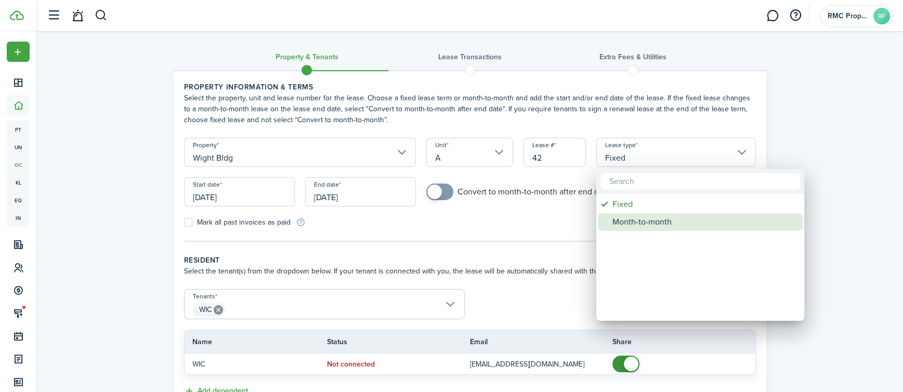
click at [645, 224] on div "Month-to-month" at bounding box center [704, 222] width 184 height 18
type input "Month-to-month"
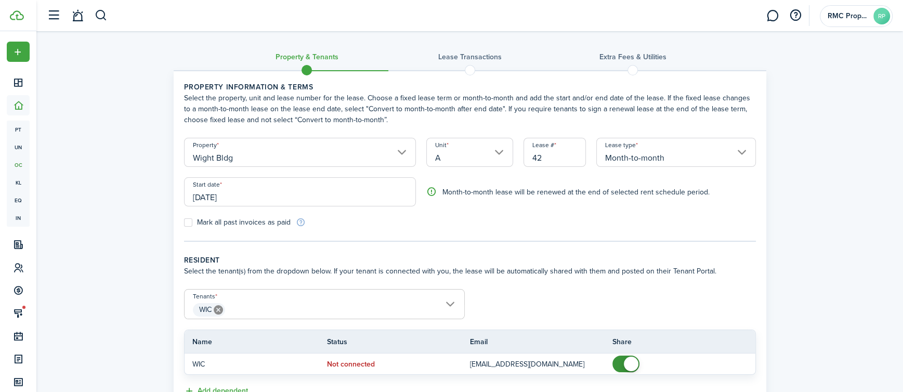
click at [259, 194] on input "[DATE]" at bounding box center [300, 191] width 232 height 29
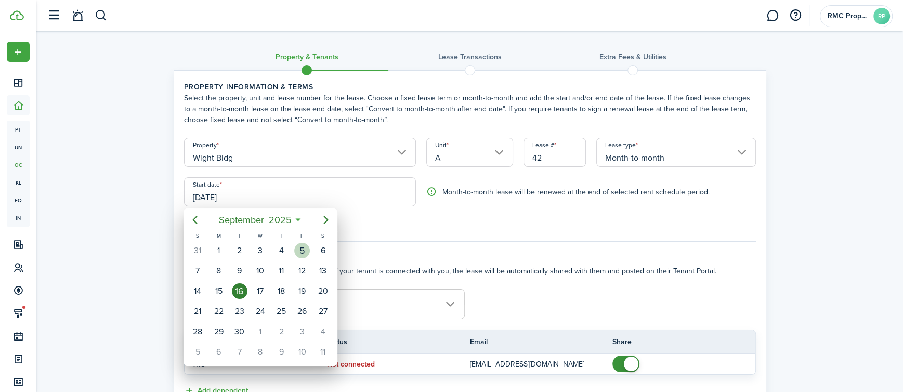
click at [298, 249] on div "5" at bounding box center [302, 251] width 16 height 16
type input "[DATE]"
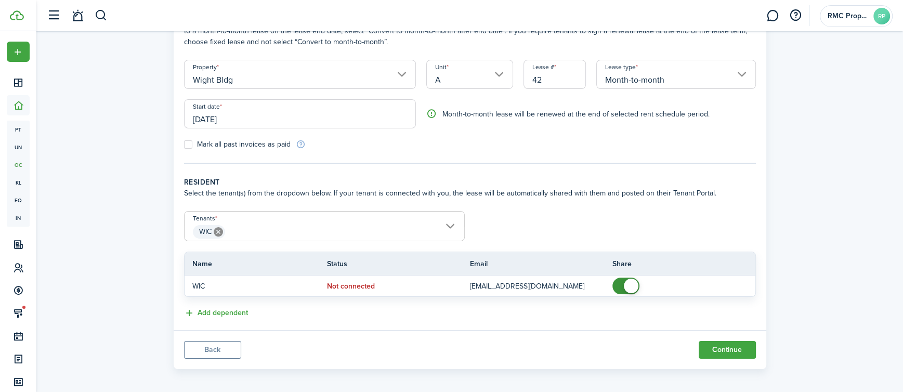
scroll to position [84, 0]
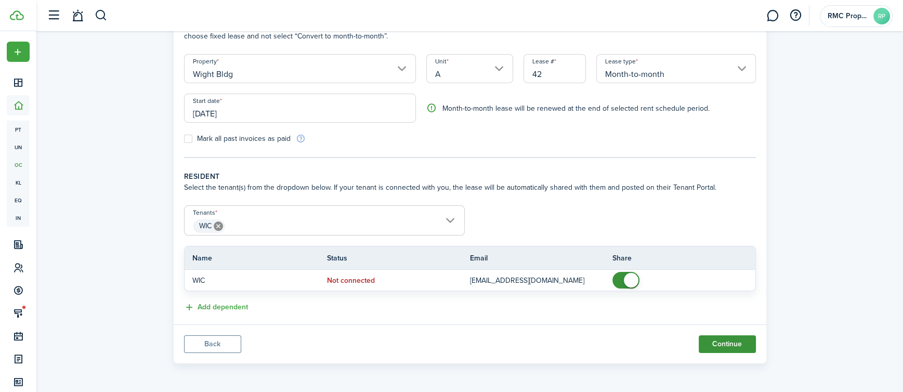
click at [721, 343] on button "Continue" at bounding box center [727, 344] width 57 height 18
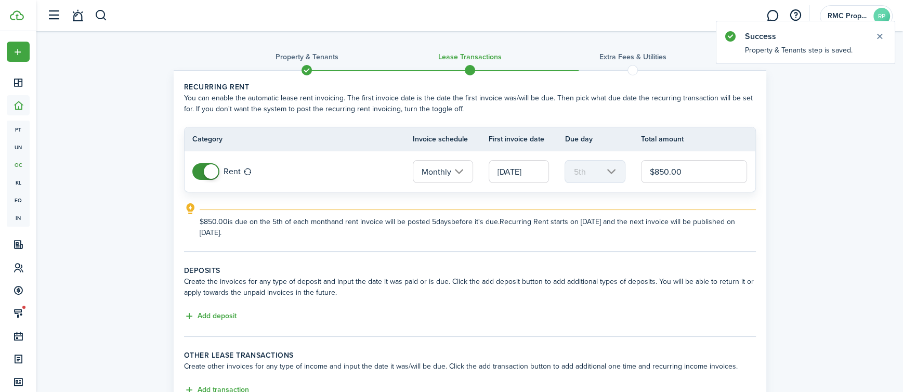
click at [526, 173] on input "[DATE]" at bounding box center [519, 171] width 60 height 23
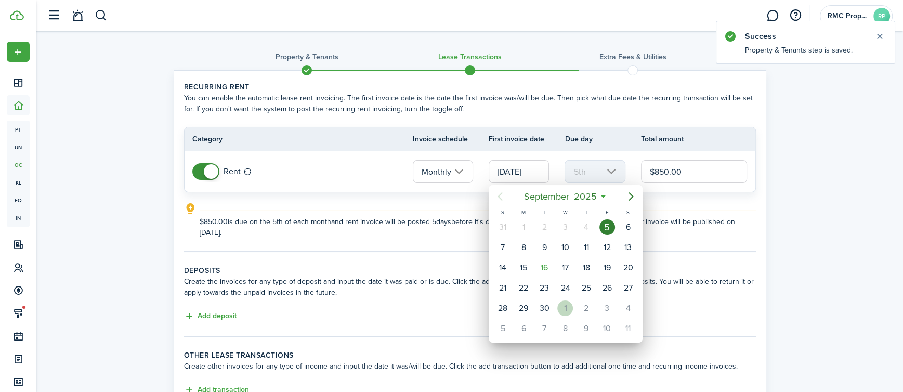
click at [565, 311] on div "1" at bounding box center [565, 309] width 16 height 16
type input "[DATE]"
type input "1st"
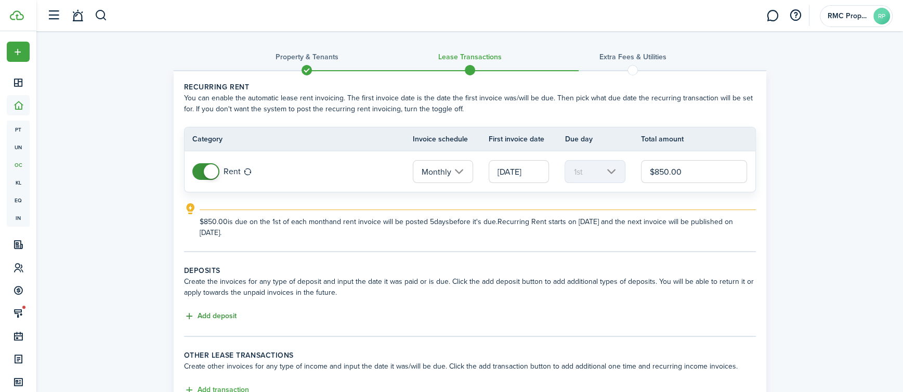
click at [198, 316] on button "Add deposit" at bounding box center [210, 316] width 53 height 12
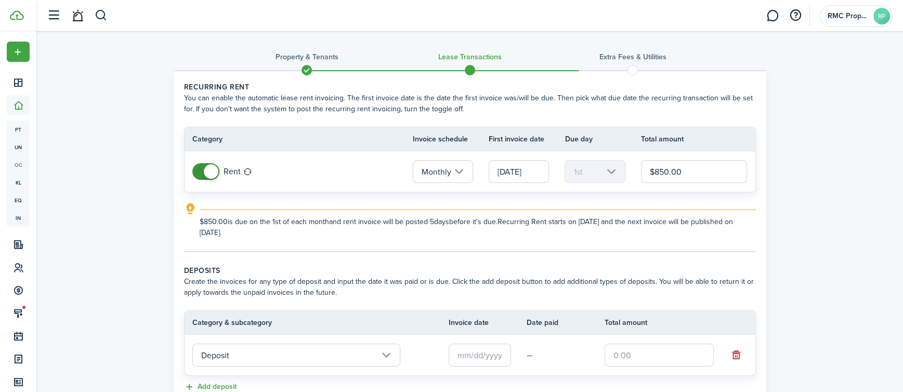
click at [259, 355] on input "Deposit" at bounding box center [296, 355] width 208 height 23
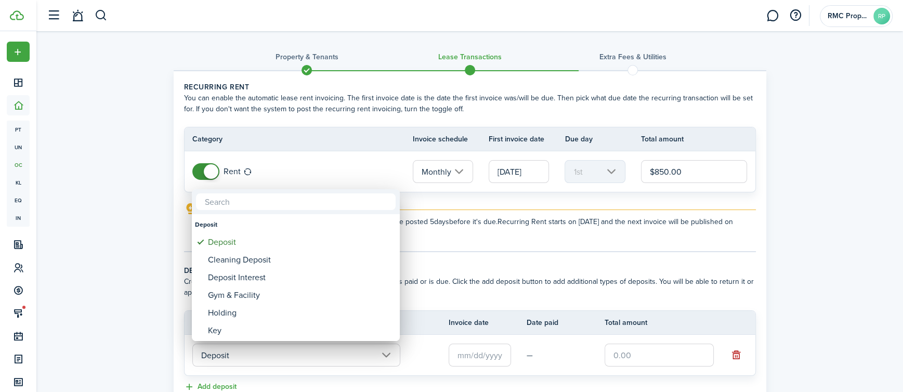
click at [246, 194] on input "text" at bounding box center [296, 201] width 200 height 17
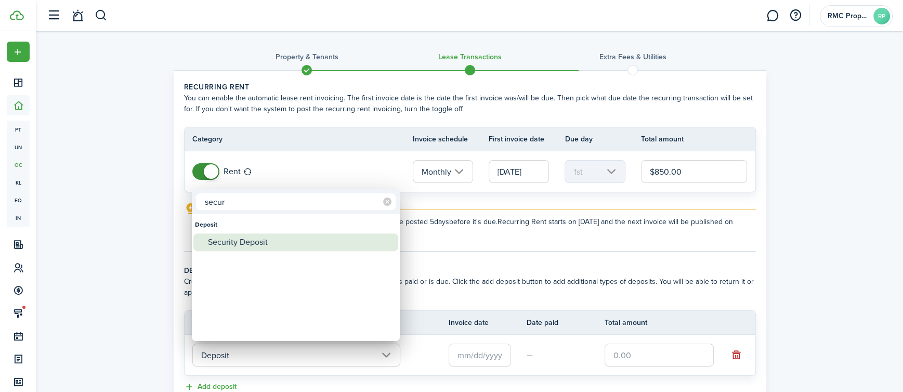
type input "secur"
click at [258, 244] on div "Security Deposit" at bounding box center [300, 242] width 184 height 18
type input "Deposit / Security Deposit"
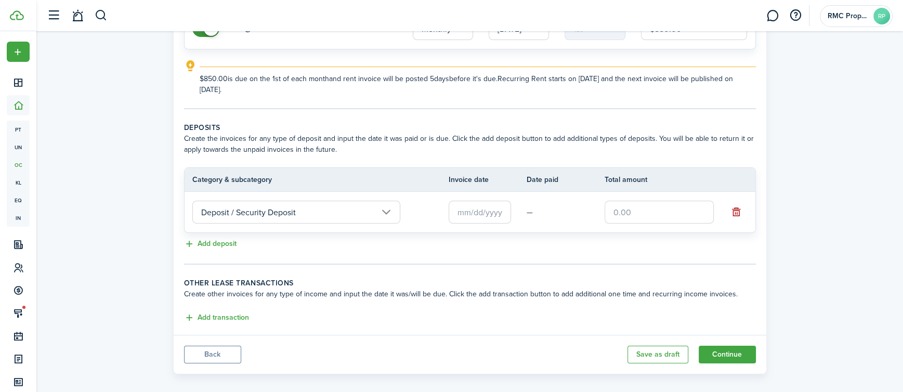
scroll to position [153, 0]
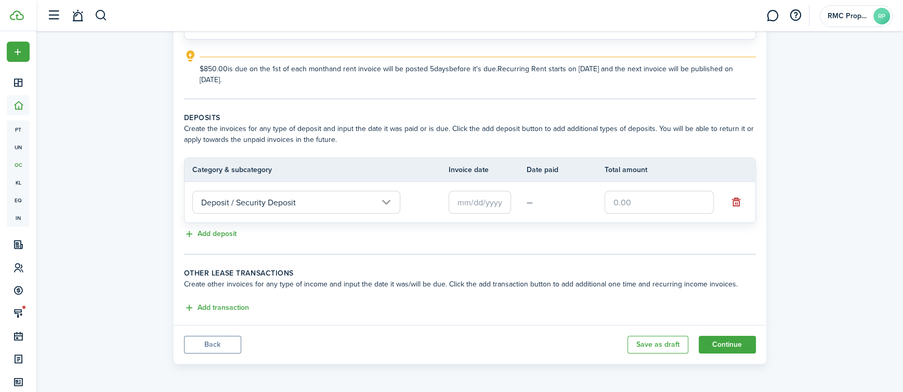
click at [483, 198] on input "text" at bounding box center [480, 202] width 62 height 23
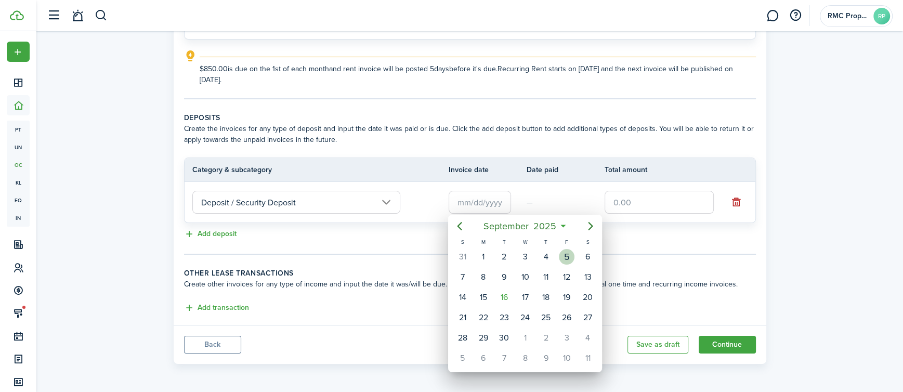
click at [565, 257] on div "5" at bounding box center [567, 257] width 16 height 16
type input "[DATE]"
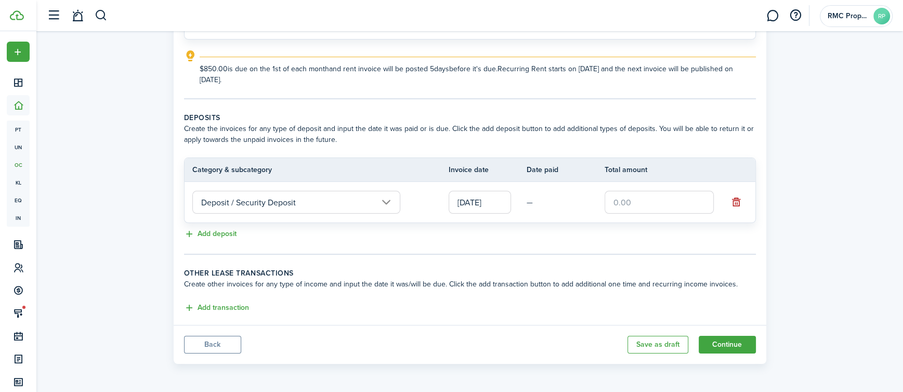
click at [629, 205] on input "text" at bounding box center [659, 202] width 109 height 23
click at [652, 193] on input "text" at bounding box center [659, 202] width 109 height 23
type input "$700.00"
click at [806, 163] on div "Property & Tenants Lease Transactions Extra fees & Utilities Recurring rent You…" at bounding box center [469, 123] width 867 height 491
click at [235, 307] on button "Add transaction" at bounding box center [216, 308] width 65 height 12
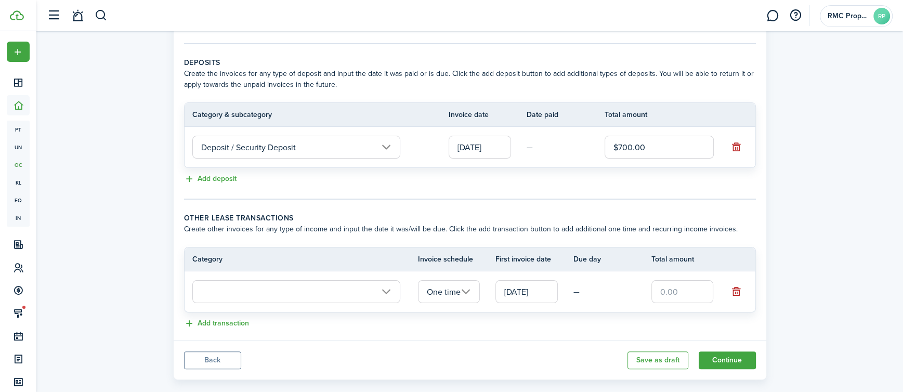
scroll to position [224, 0]
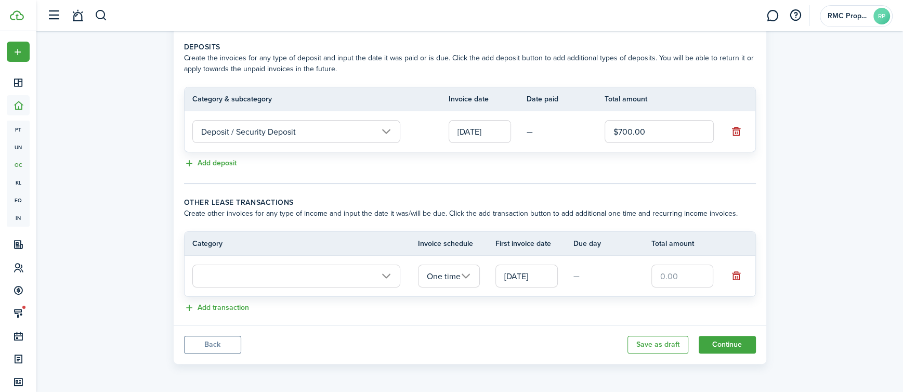
click at [391, 271] on input "text" at bounding box center [296, 276] width 208 height 23
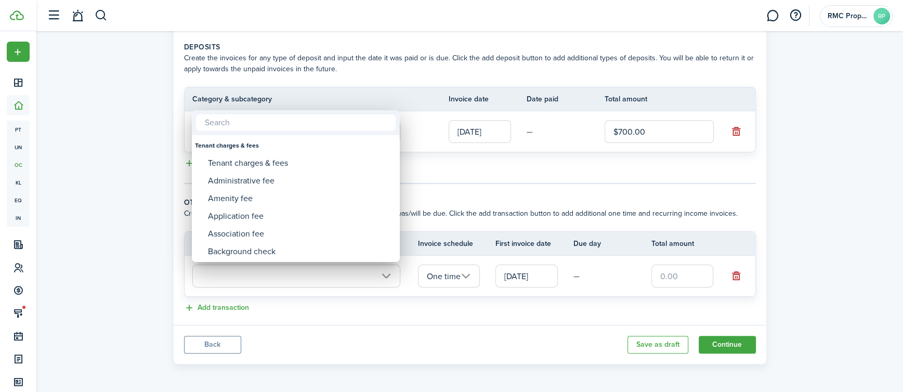
click at [247, 122] on input "text" at bounding box center [296, 122] width 200 height 17
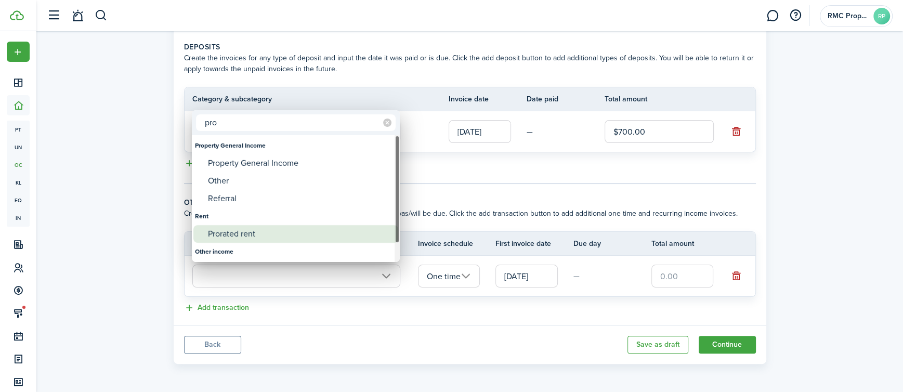
type input "pro"
click at [253, 234] on div "Prorated rent" at bounding box center [300, 234] width 184 height 18
type input "Rent / Prorated rent"
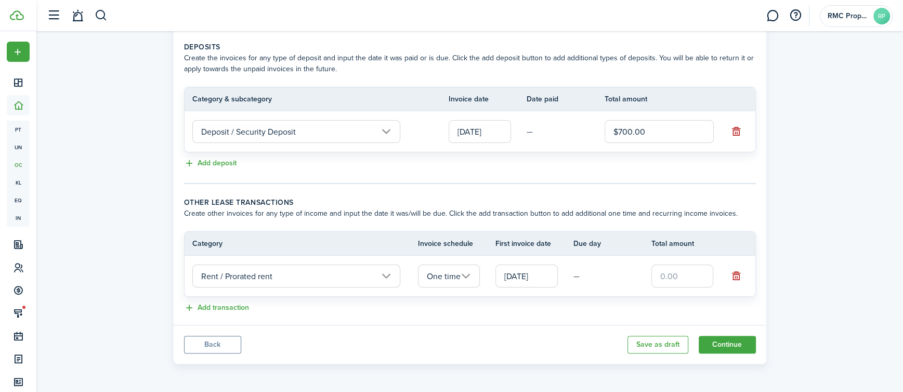
click at [675, 277] on input "text" at bounding box center [682, 276] width 62 height 23
type input "$736.67"
click at [855, 201] on div "Property & Tenants Lease Transactions Extra fees & Utilities Recurring rent You…" at bounding box center [469, 89] width 867 height 562
click at [738, 344] on button "Continue" at bounding box center [727, 345] width 57 height 18
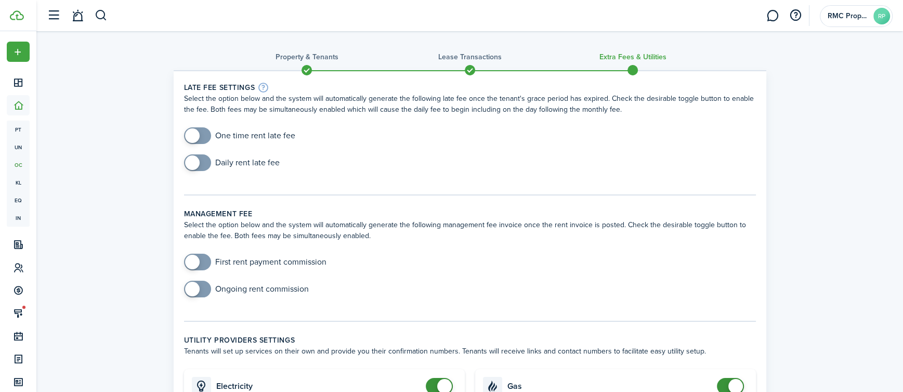
checkbox input "true"
click at [203, 139] on span at bounding box center [197, 135] width 10 height 17
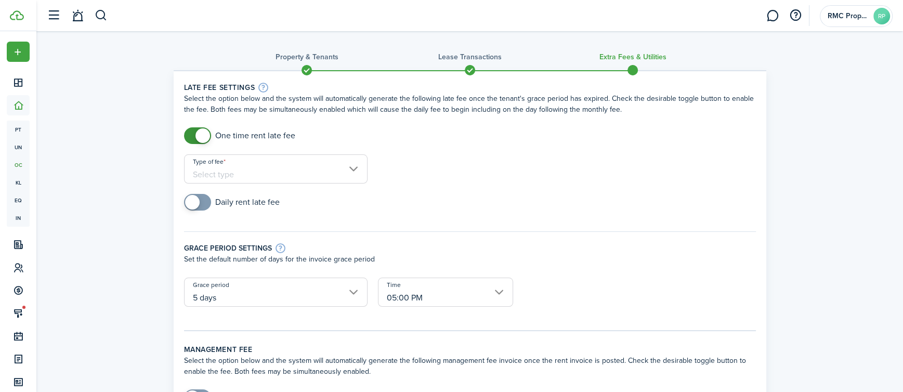
click at [285, 170] on input "Type of fee" at bounding box center [276, 168] width 184 height 29
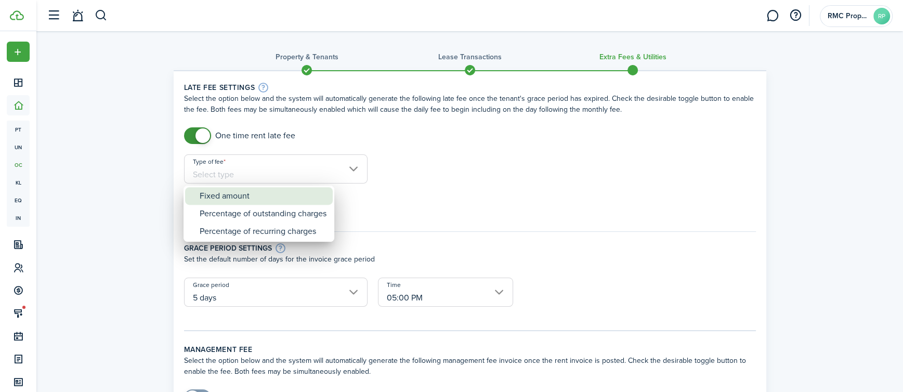
click at [281, 197] on div "Fixed amount" at bounding box center [263, 196] width 127 height 18
type input "Fixed amount"
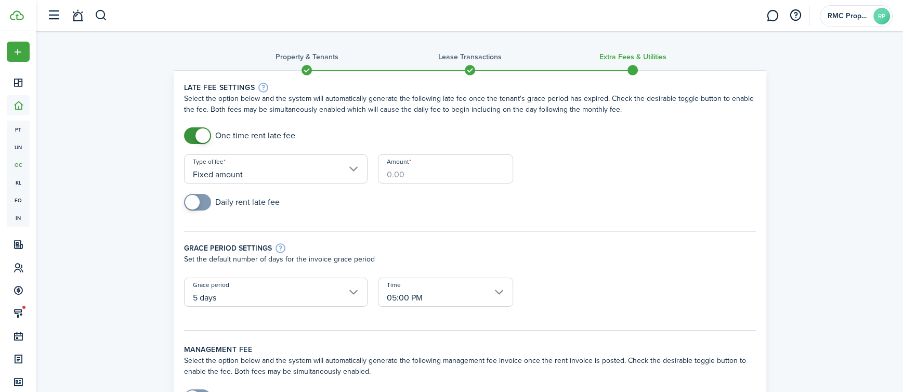
click at [405, 175] on input "Amount" at bounding box center [445, 168] width 135 height 29
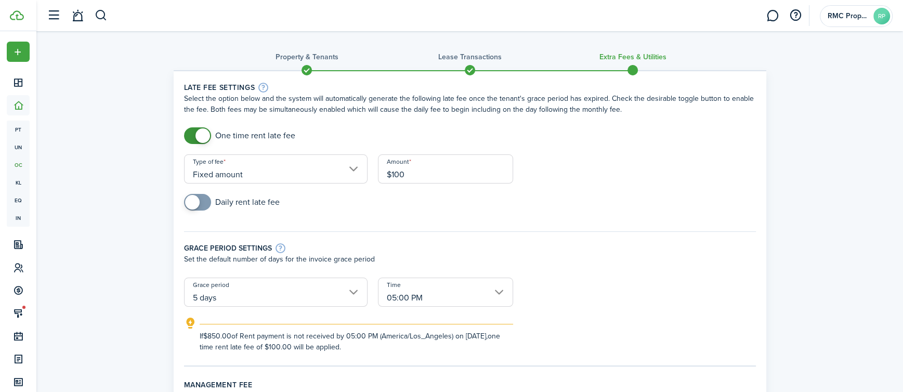
type input "$100.00"
click at [636, 199] on div "Daily rent late fee" at bounding box center [470, 207] width 582 height 27
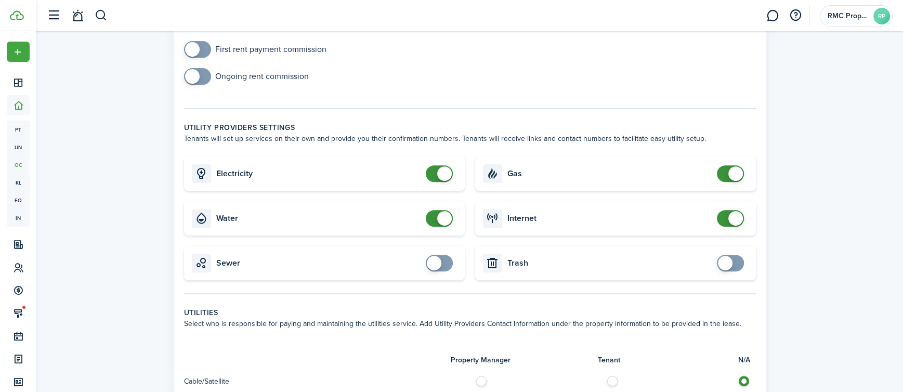
scroll to position [402, 0]
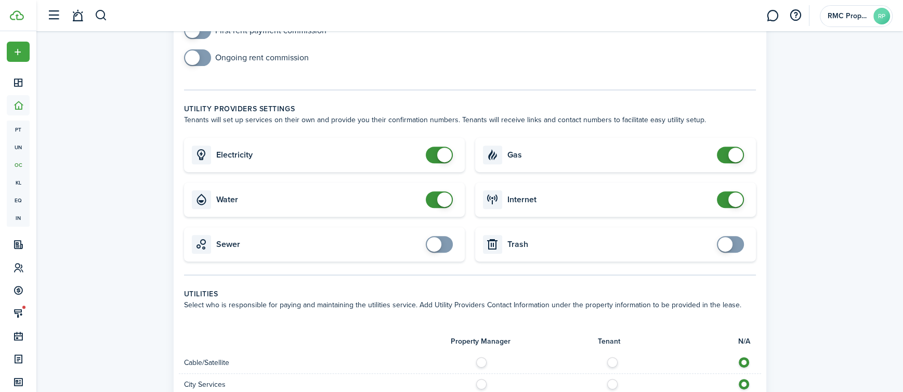
click at [437, 146] on card "Electricity" at bounding box center [324, 155] width 281 height 34
checkbox input "false"
click at [440, 149] on span at bounding box center [444, 155] width 15 height 15
checkbox input "false"
click at [440, 195] on span at bounding box center [444, 199] width 15 height 15
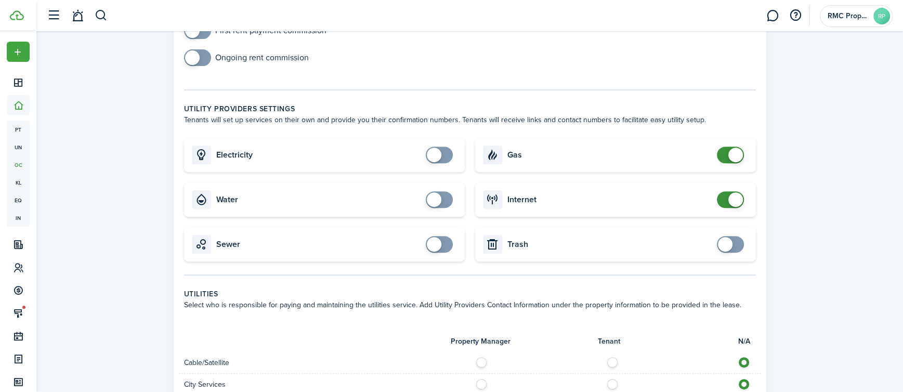
checkbox input "false"
click at [734, 154] on span at bounding box center [735, 155] width 15 height 15
checkbox input "true"
click at [734, 244] on span at bounding box center [730, 244] width 10 height 17
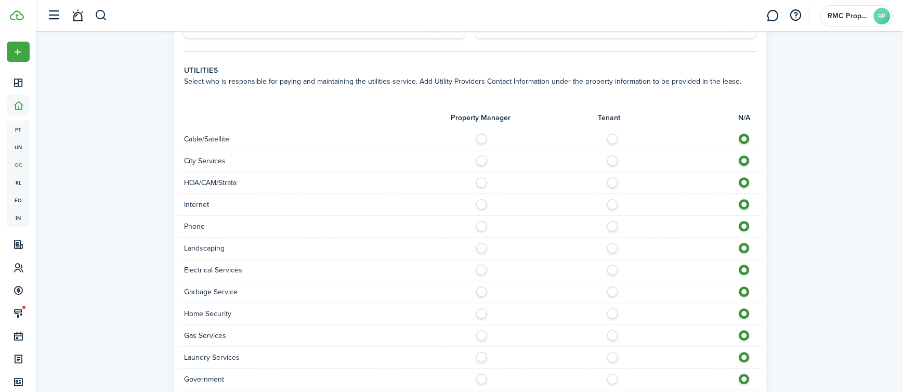
scroll to position [692, 0]
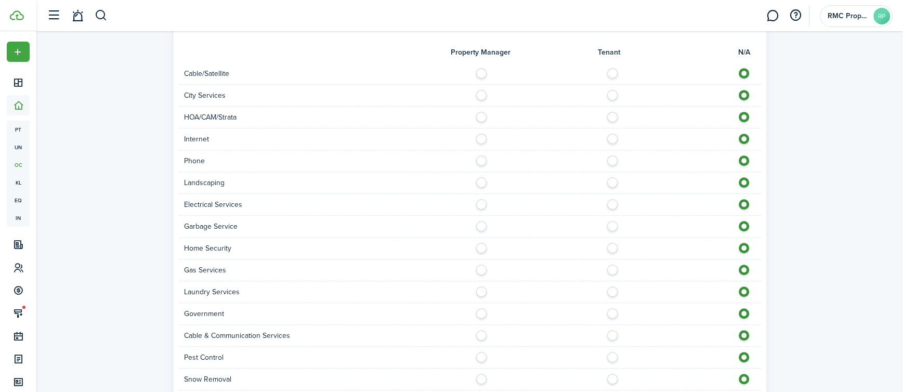
click at [608, 76] on div at bounding box center [615, 73] width 291 height 11
click at [616, 139] on label at bounding box center [615, 136] width 18 height 5
radio input "true"
click at [615, 158] on label at bounding box center [615, 157] width 18 height 5
radio input "true"
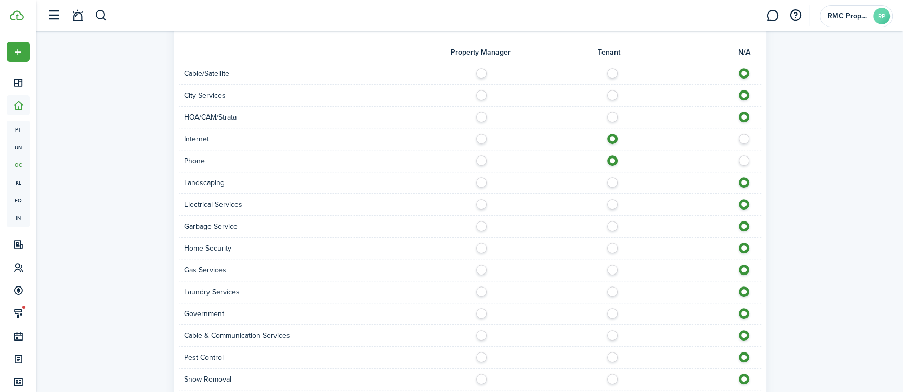
click at [612, 73] on label at bounding box center [615, 70] width 18 height 5
radio input "true"
click at [614, 202] on label at bounding box center [615, 201] width 18 height 5
radio input "true"
click at [614, 221] on label at bounding box center [615, 223] width 18 height 5
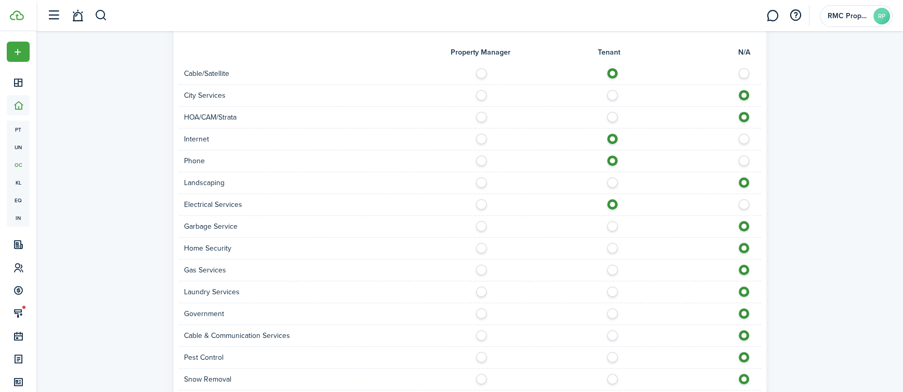
radio input "true"
click at [614, 266] on label at bounding box center [615, 267] width 18 height 5
radio input "true"
click at [615, 333] on label at bounding box center [615, 332] width 18 height 5
radio input "true"
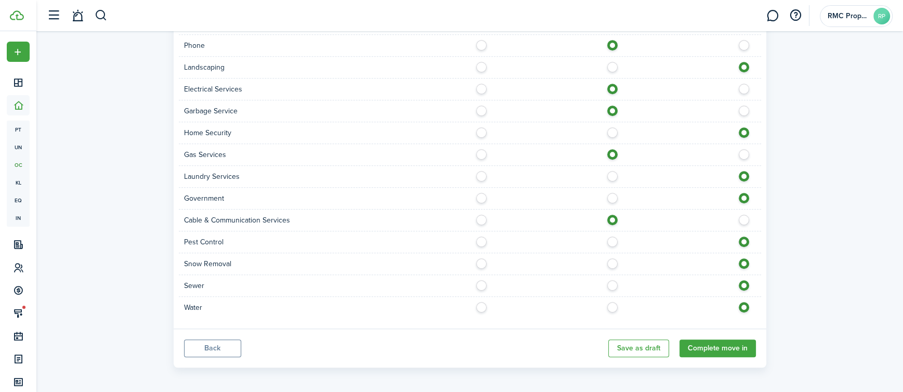
scroll to position [810, 0]
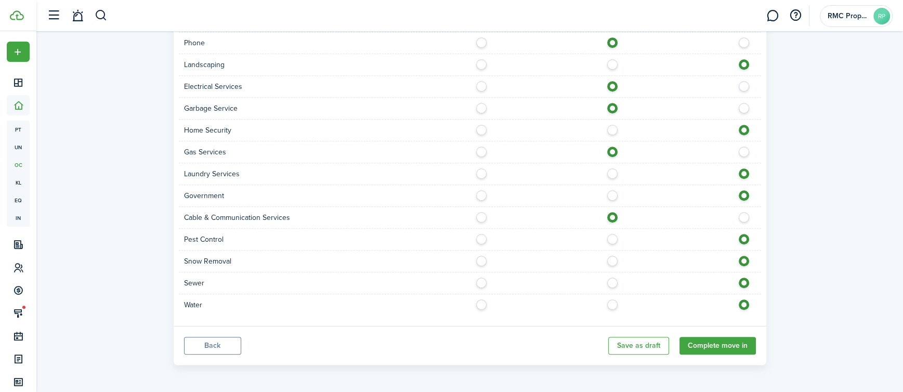
click at [617, 288] on div "Sewer" at bounding box center [470, 283] width 582 height 22
click at [615, 304] on label at bounding box center [615, 301] width 18 height 5
radio input "true"
click at [617, 282] on label at bounding box center [615, 280] width 18 height 5
radio input "true"
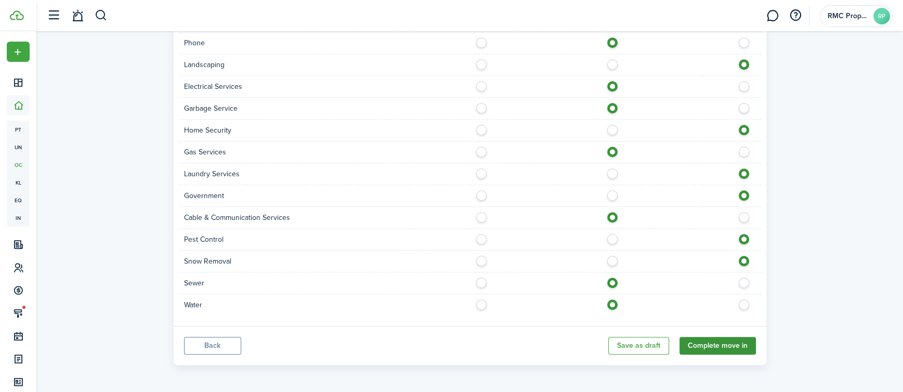
click at [721, 338] on button "Complete move in" at bounding box center [718, 346] width 76 height 18
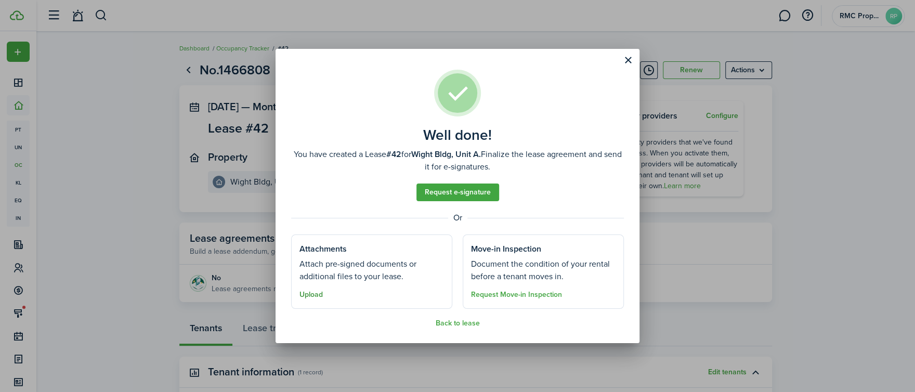
click at [316, 293] on button "Upload" at bounding box center [310, 295] width 23 height 8
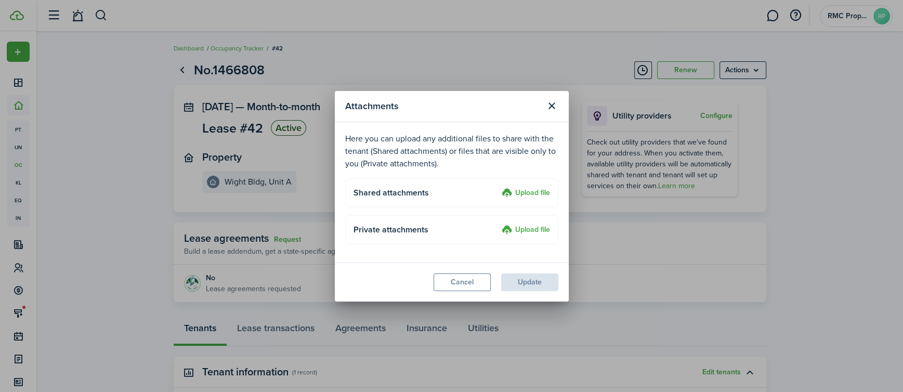
click at [527, 194] on label "Upload file" at bounding box center [526, 193] width 48 height 12
click at [498, 187] on input "Upload file" at bounding box center [498, 187] width 0 height 0
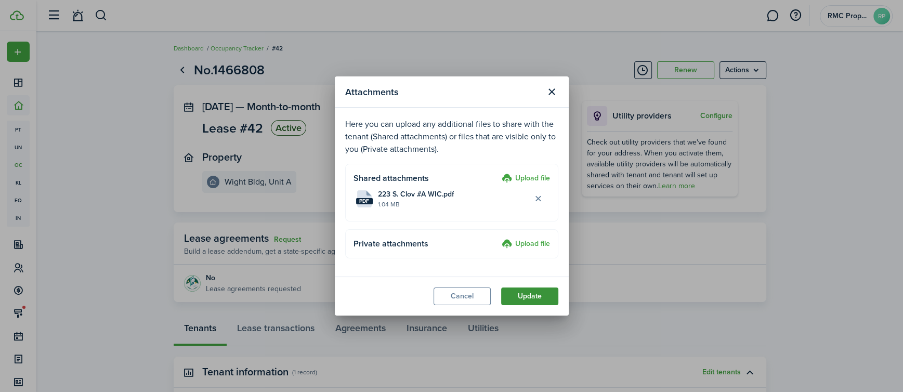
click at [517, 294] on button "Update" at bounding box center [529, 297] width 57 height 18
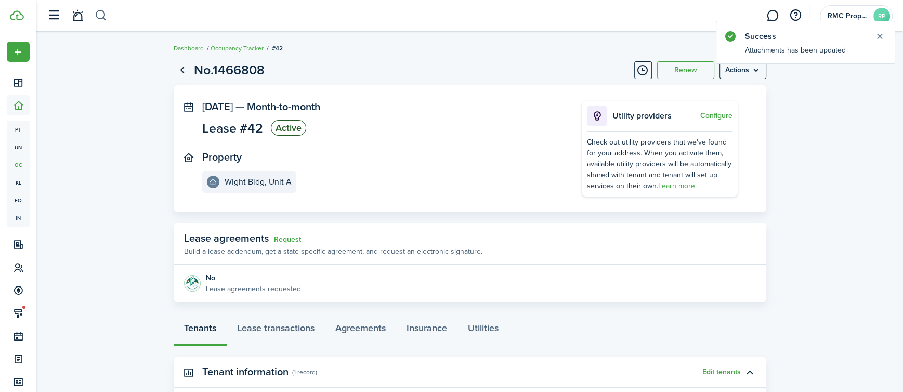
click at [103, 15] on button "button" at bounding box center [101, 16] width 13 height 18
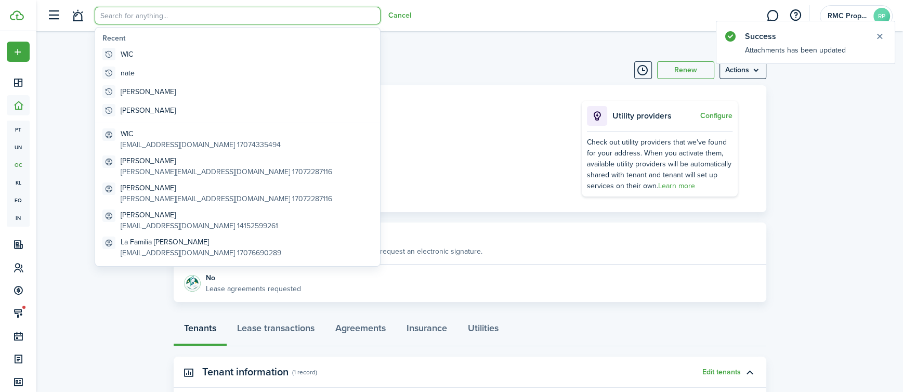
click at [147, 17] on input "search" at bounding box center [238, 16] width 286 height 18
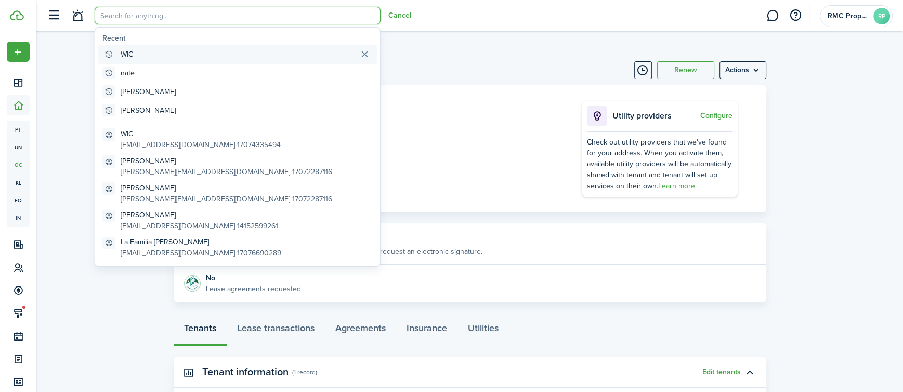
click at [150, 60] on global-search-item "WIC" at bounding box center [237, 54] width 279 height 19
type input "WIC"
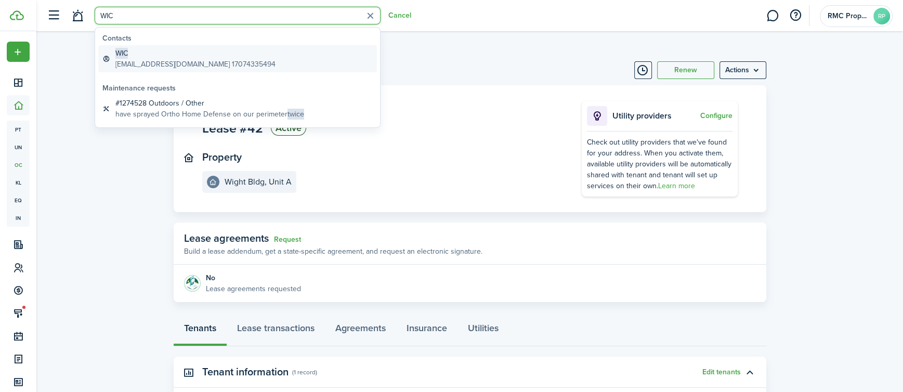
click at [118, 56] on span "WIC" at bounding box center [121, 53] width 12 height 11
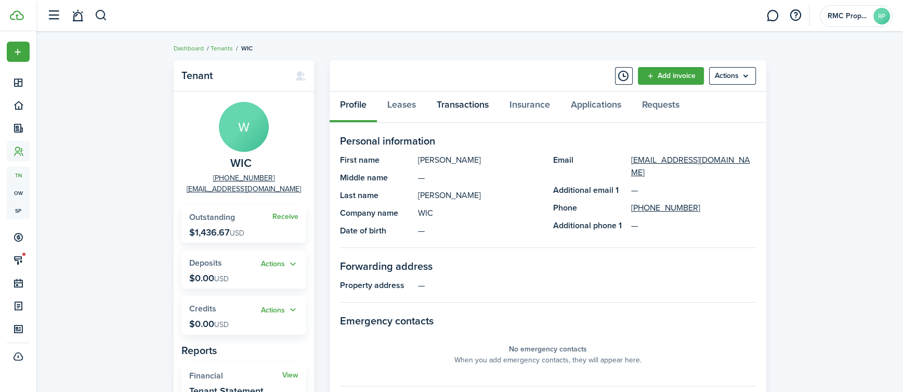
click at [464, 107] on link "Transactions" at bounding box center [462, 107] width 73 height 31
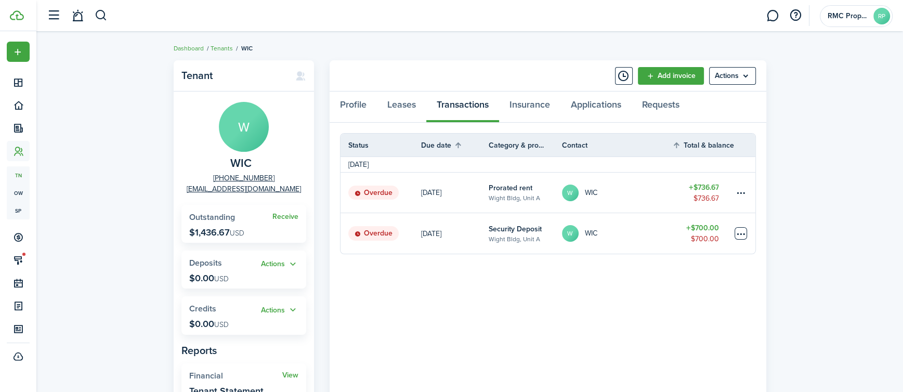
click at [745, 227] on table-menu-btn-icon at bounding box center [741, 233] width 12 height 12
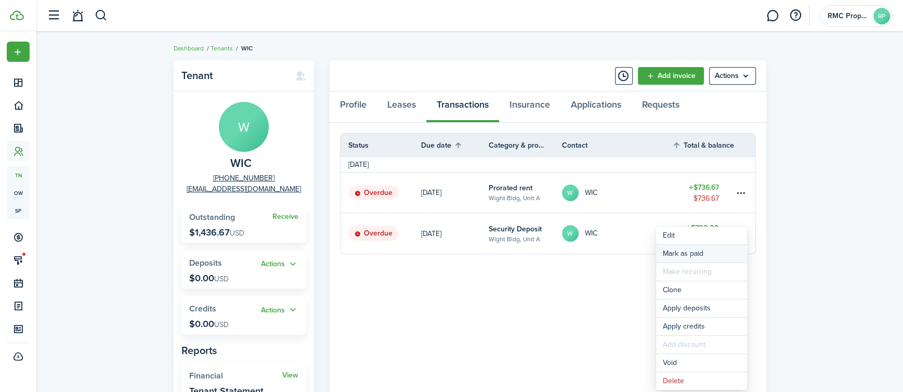
click at [704, 255] on link "Mark as paid" at bounding box center [701, 254] width 91 height 18
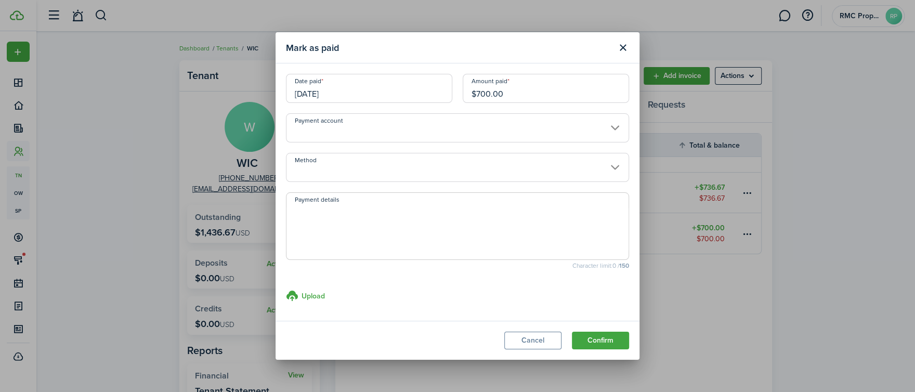
click at [360, 168] on input "Method" at bounding box center [457, 167] width 343 height 29
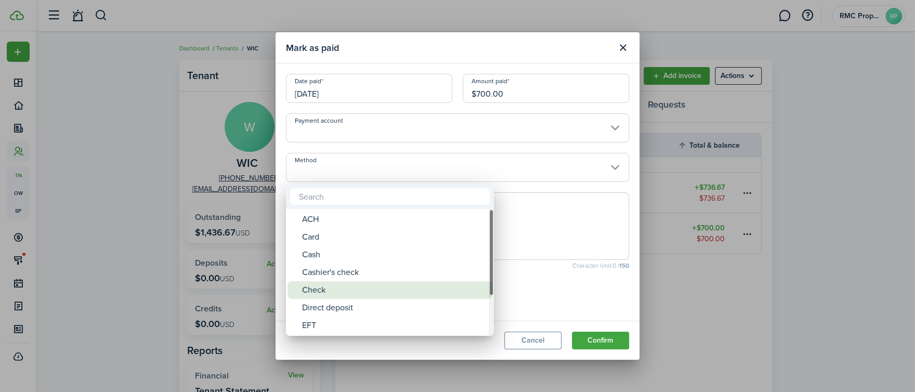
click at [380, 282] on div "Check" at bounding box center [394, 290] width 184 height 18
type input "Check"
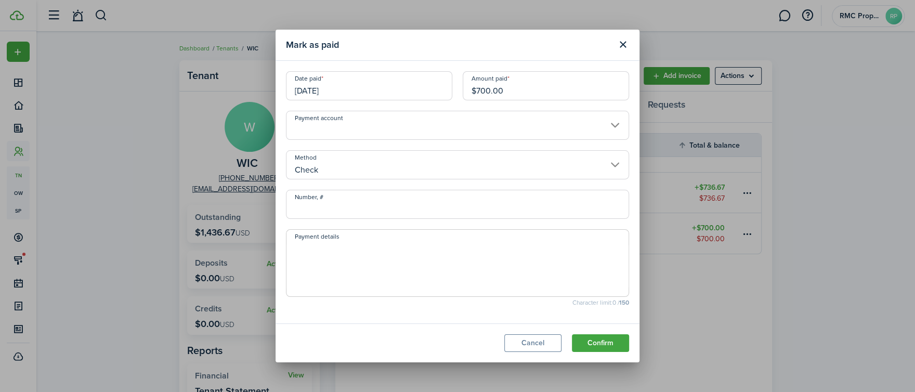
click at [325, 204] on input "Number, #" at bounding box center [457, 204] width 343 height 29
type input "504026769"
click at [340, 260] on textarea "Payment details" at bounding box center [457, 266] width 342 height 50
type textarea "Transferred by Title Company at close of escrow"
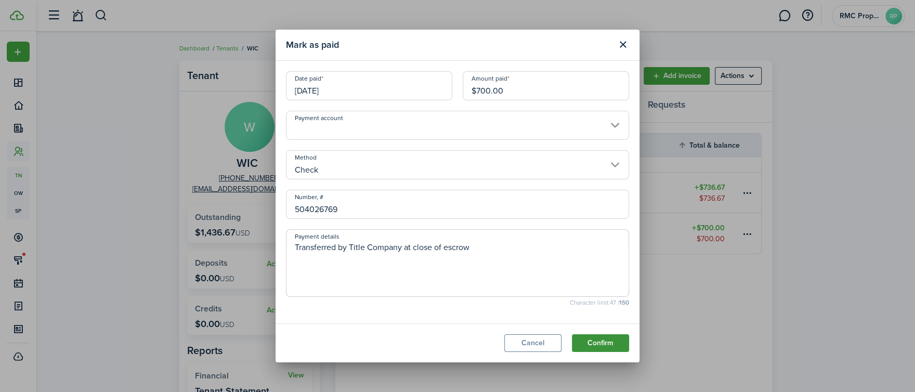
click at [585, 337] on button "Confirm" at bounding box center [600, 343] width 57 height 18
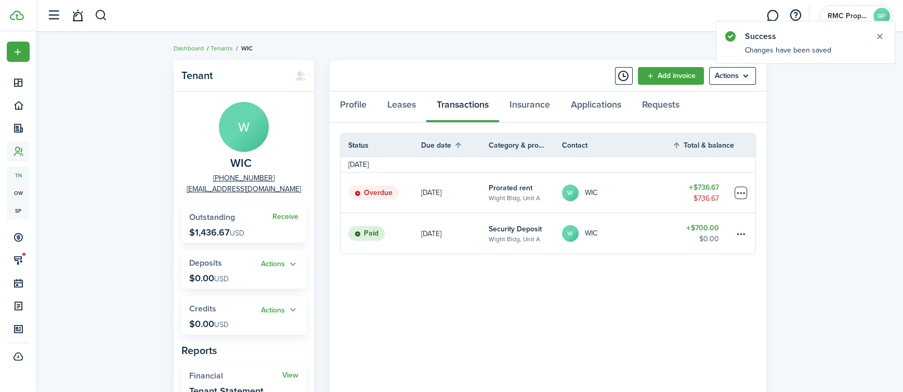
click at [747, 193] on table-menu-btn-icon at bounding box center [741, 193] width 12 height 12
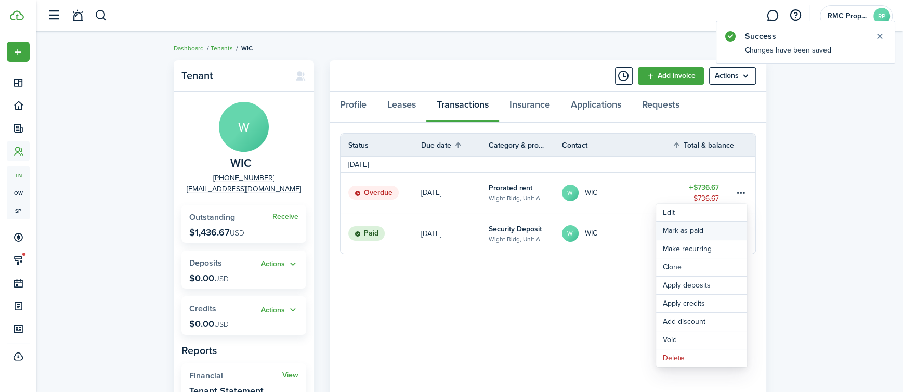
click at [687, 230] on link "Mark as paid" at bounding box center [701, 231] width 91 height 18
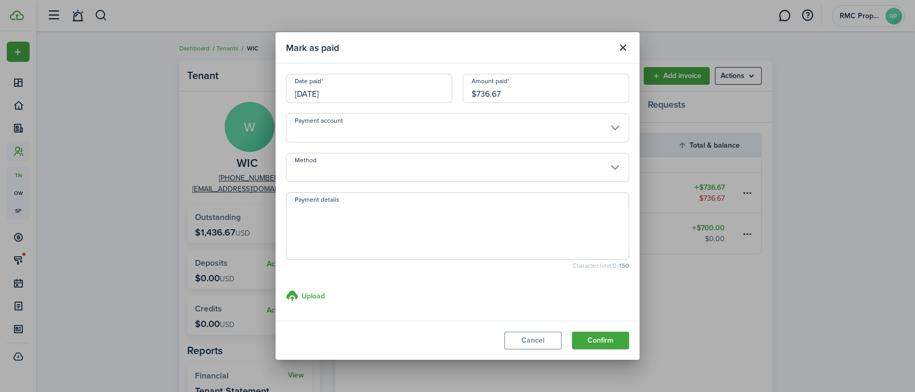
click at [415, 177] on input "Method" at bounding box center [457, 167] width 343 height 29
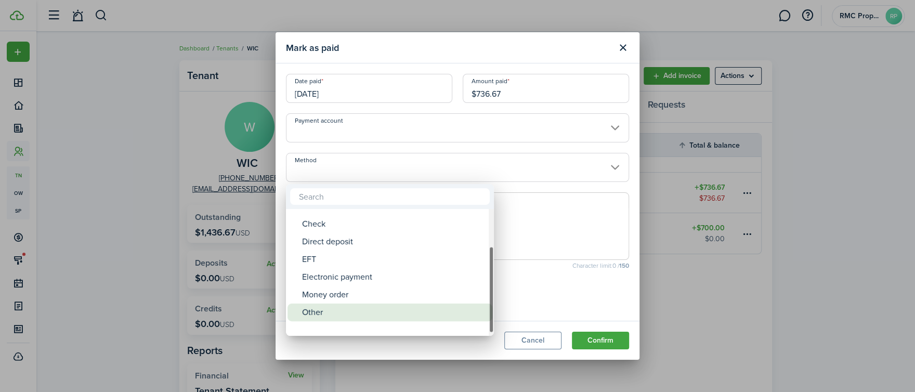
drag, startPoint x: 489, startPoint y: 265, endPoint x: 484, endPoint y: 311, distance: 46.5
click at [484, 311] on mbsc-scrollview-base "ACH Card Cash Cashier's check Check Direct deposit EFT Electronic payment Money…" at bounding box center [390, 272] width 208 height 125
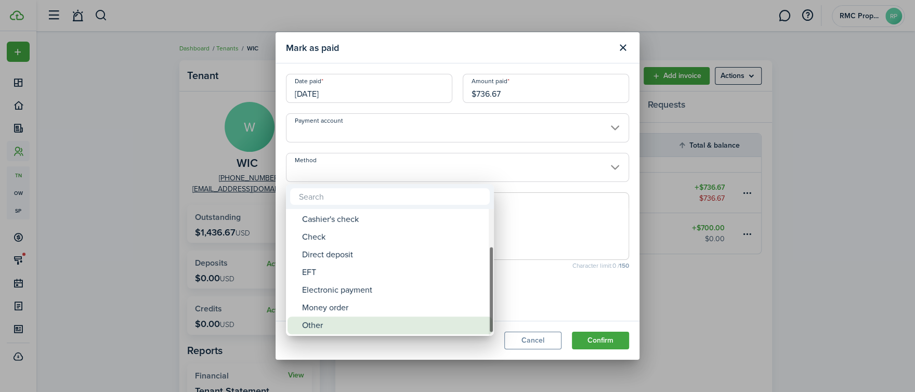
click at [448, 325] on div "Other" at bounding box center [394, 326] width 184 height 18
type input "Other"
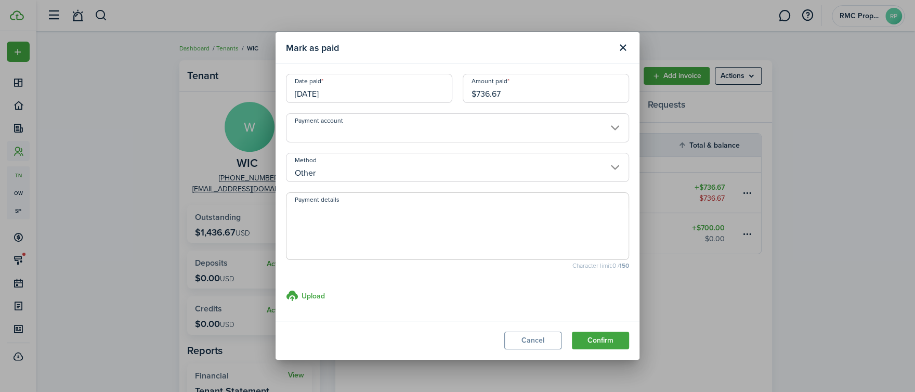
click at [346, 206] on textarea "Payment details" at bounding box center [457, 229] width 342 height 50
type textarea "Prorated [DATE] rent paid in escrow"
click at [585, 338] on button "Confirm" at bounding box center [600, 341] width 57 height 18
